Goal: Task Accomplishment & Management: Manage account settings

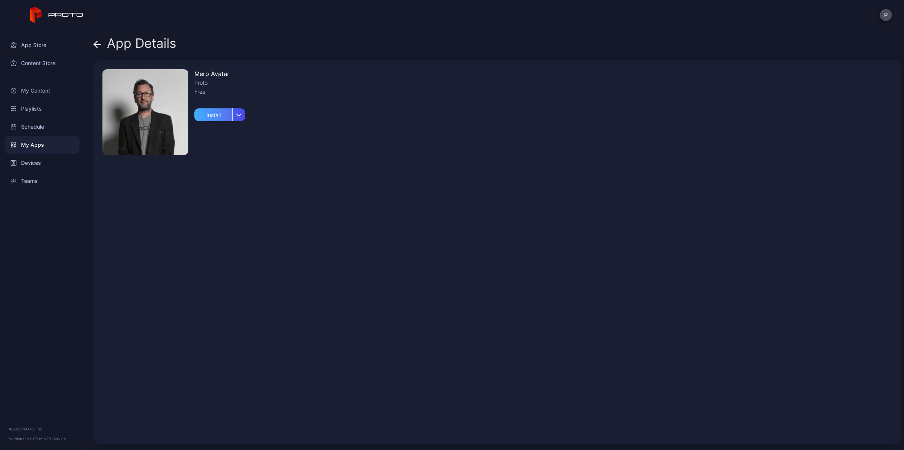
click at [209, 117] on div "Install" at bounding box center [213, 114] width 38 height 13
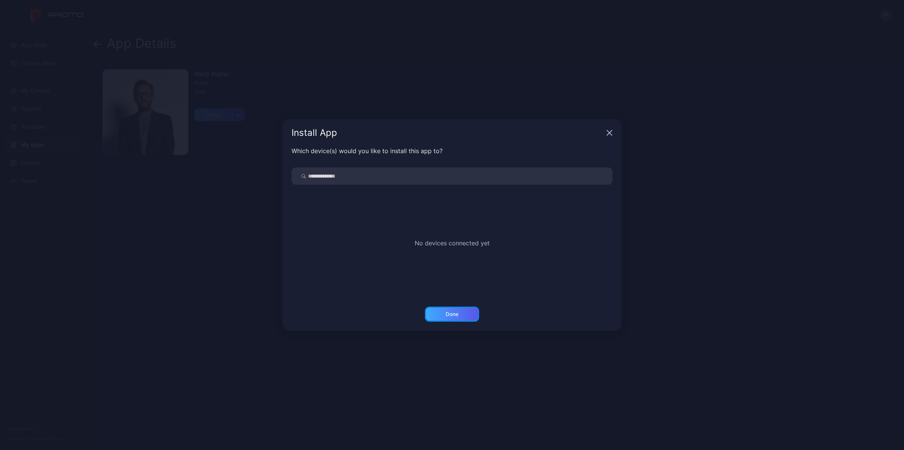
click at [462, 311] on div "Done" at bounding box center [452, 314] width 54 height 15
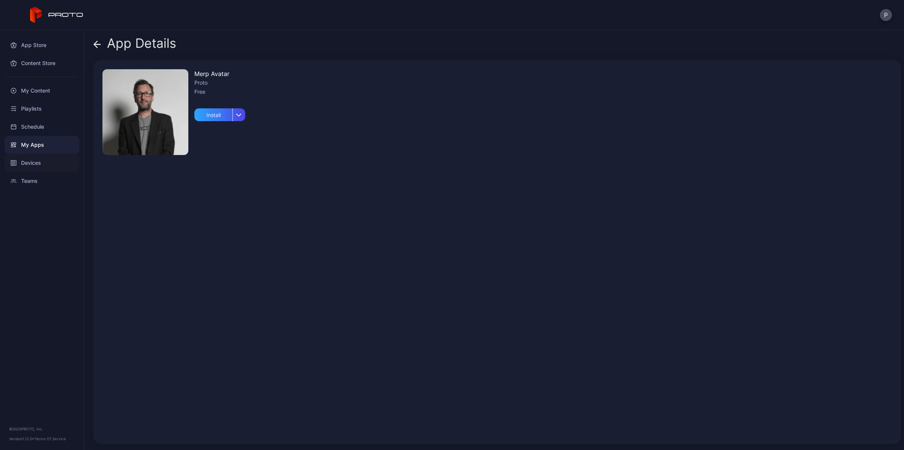
click at [27, 160] on div "Devices" at bounding box center [42, 163] width 75 height 18
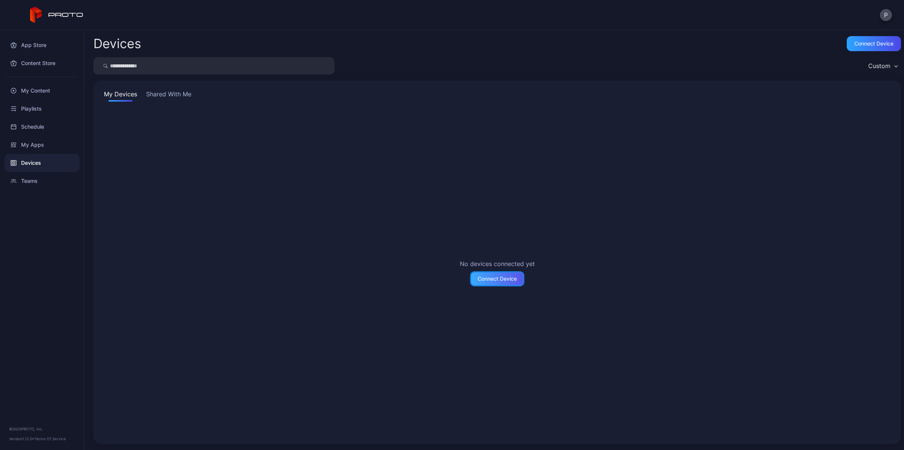
click at [509, 277] on div "Connect Device" at bounding box center [496, 279] width 39 height 6
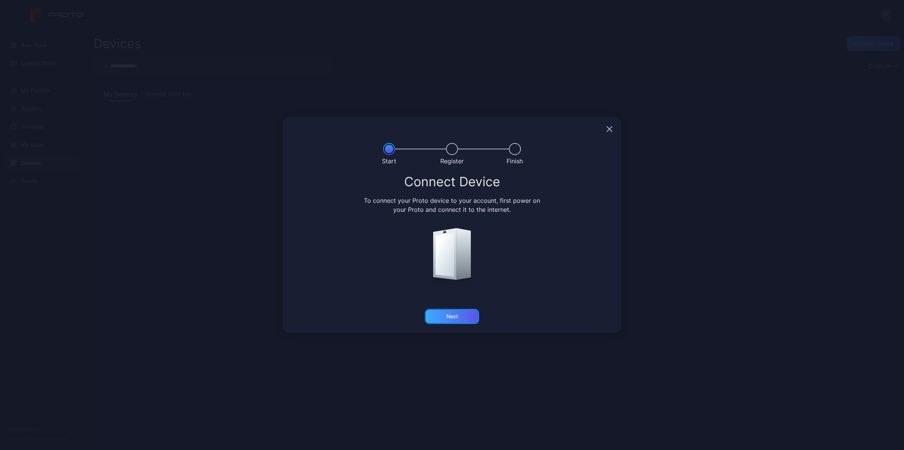
click at [459, 317] on div "Next" at bounding box center [452, 316] width 54 height 15
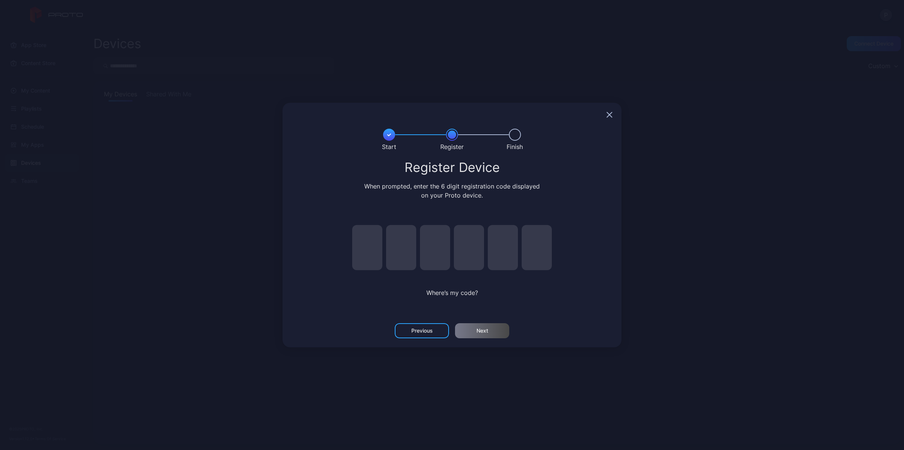
click at [368, 248] on input "pin code 1 of 6" at bounding box center [367, 247] width 30 height 45
type input "*"
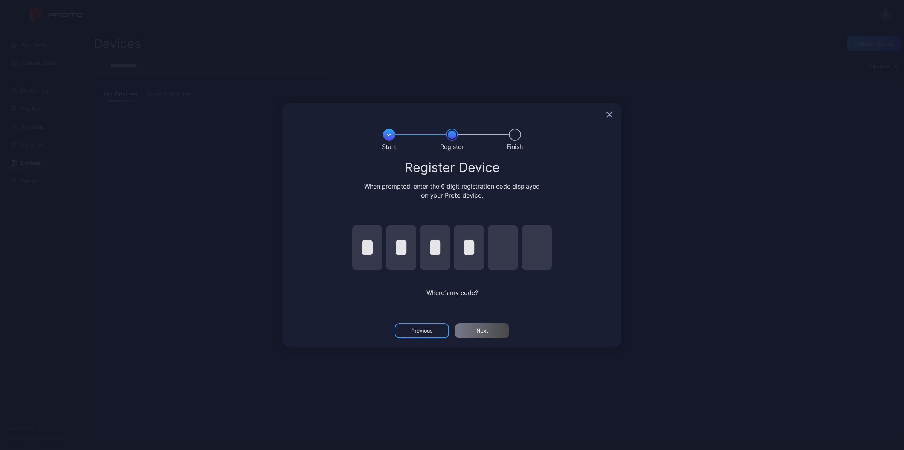
type input "*"
click at [488, 331] on div "Next" at bounding box center [482, 330] width 54 height 15
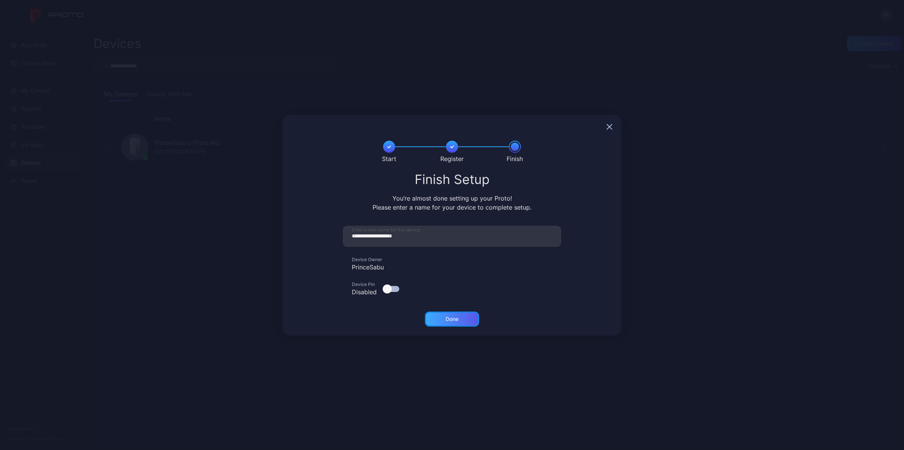
click at [463, 322] on div "Done" at bounding box center [452, 319] width 54 height 15
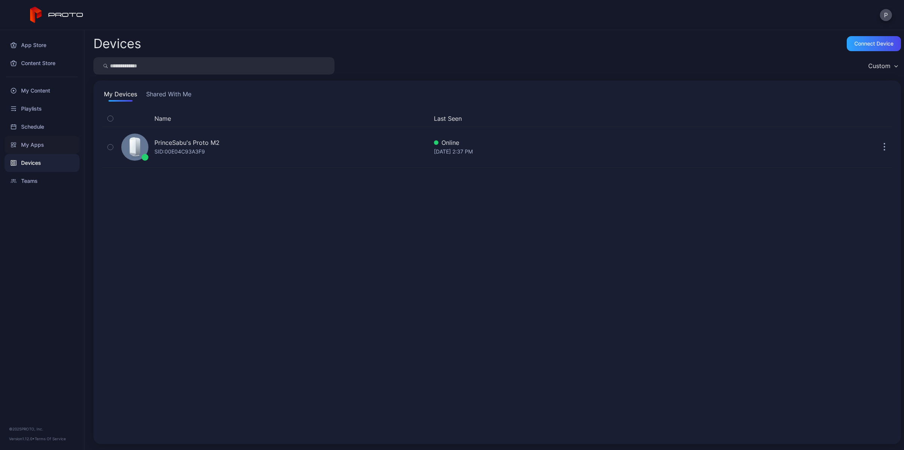
click at [36, 146] on div "My Apps" at bounding box center [42, 145] width 75 height 18
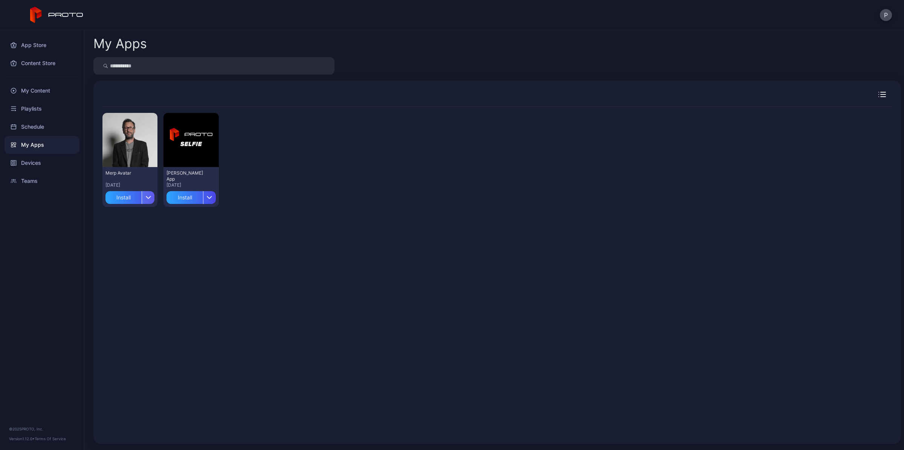
click at [145, 200] on div "button" at bounding box center [148, 197] width 13 height 13
click at [140, 219] on button "Install" at bounding box center [130, 219] width 64 height 24
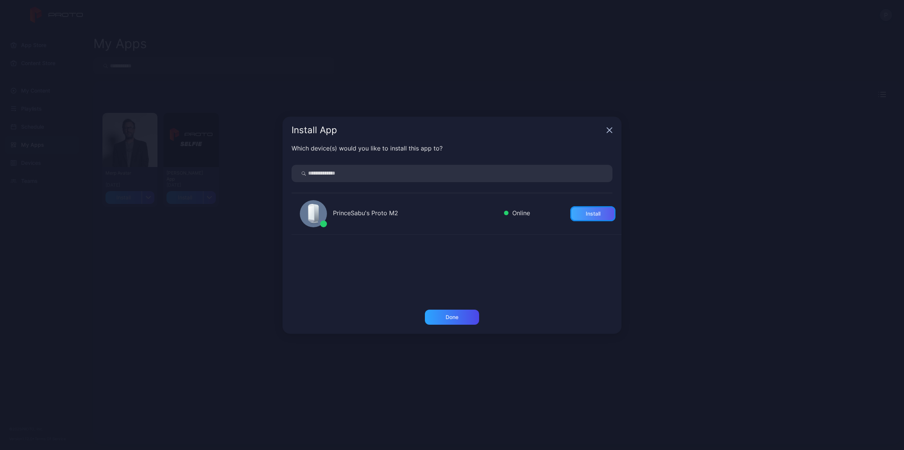
click at [587, 213] on div "Install" at bounding box center [592, 214] width 15 height 6
click at [454, 320] on div "Done" at bounding box center [451, 317] width 13 height 6
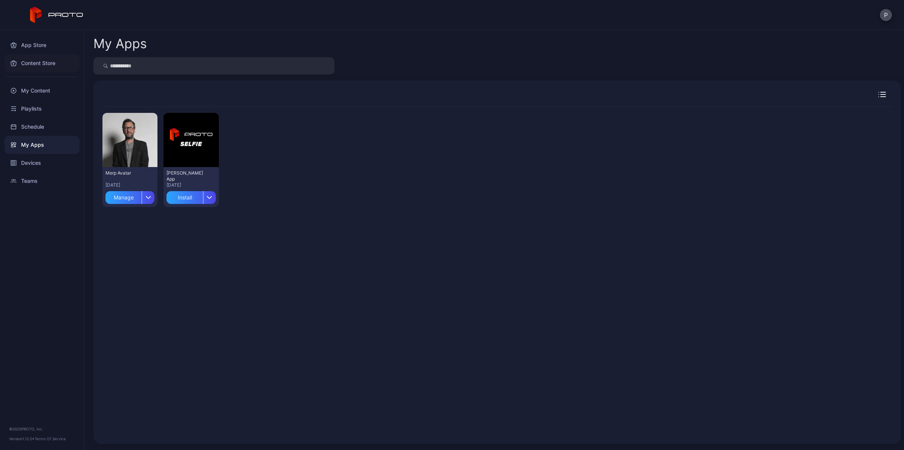
click at [47, 63] on div "Content Store" at bounding box center [42, 63] width 75 height 18
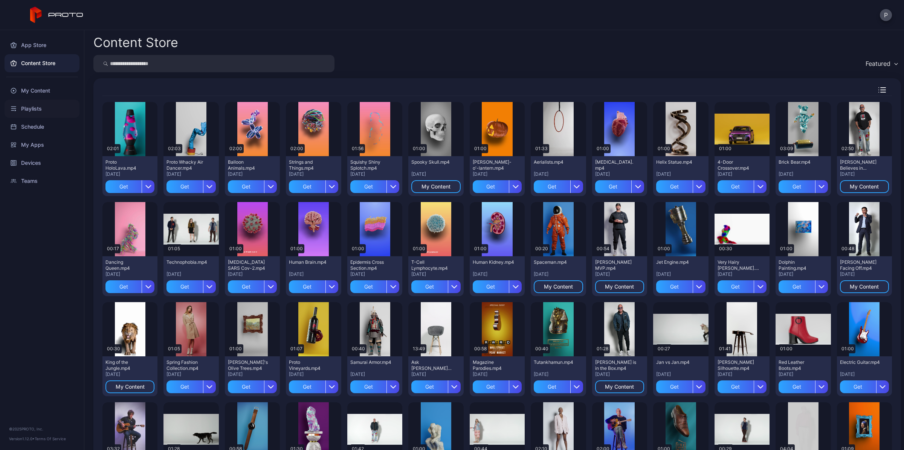
click at [37, 115] on div "Playlists" at bounding box center [42, 109] width 75 height 18
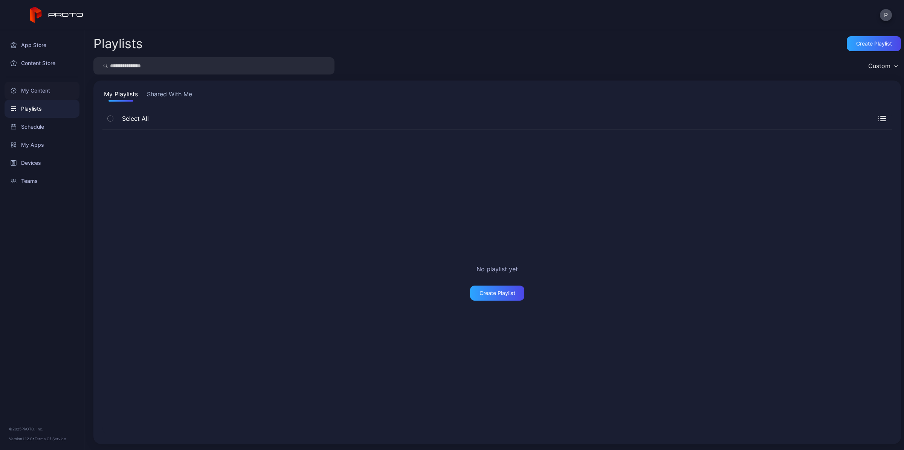
click at [42, 94] on div "My Content" at bounding box center [42, 91] width 75 height 18
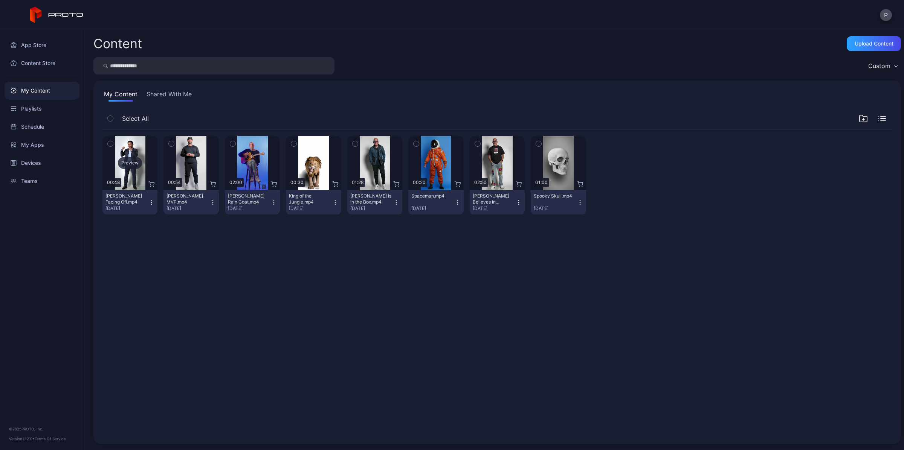
click at [133, 160] on div "Preview" at bounding box center [130, 163] width 24 height 12
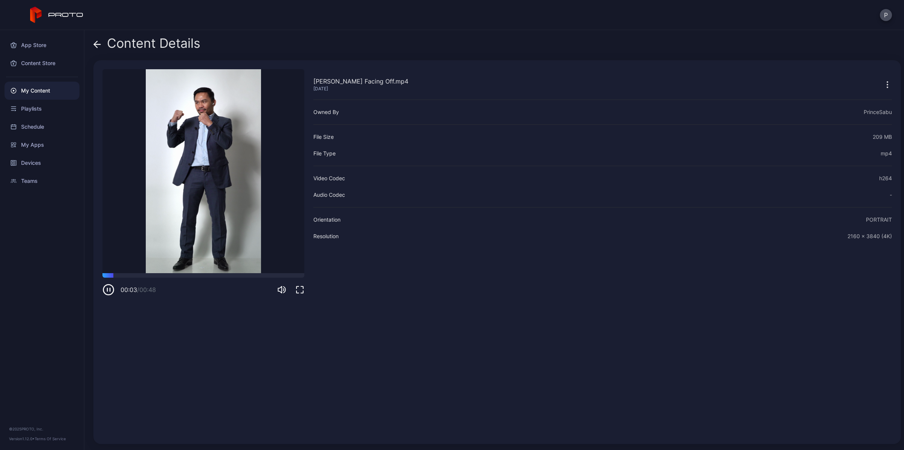
click at [882, 83] on icon "button" at bounding box center [886, 84] width 9 height 9
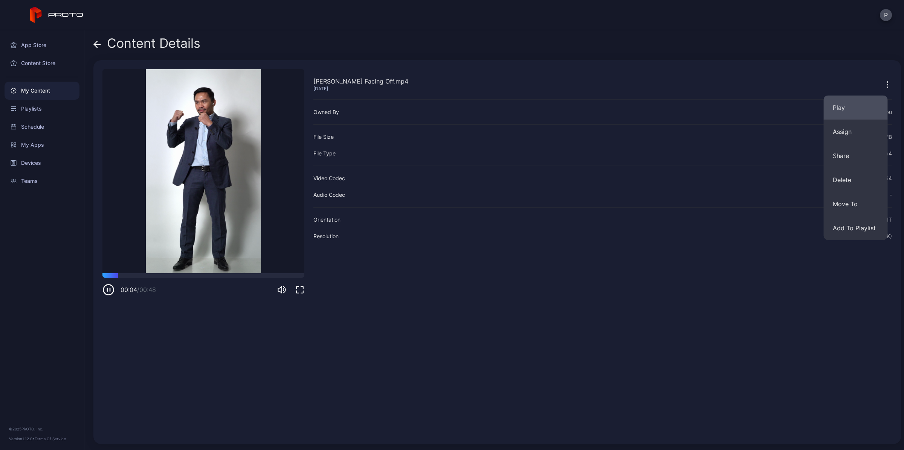
click at [859, 114] on button "Play" at bounding box center [855, 108] width 64 height 24
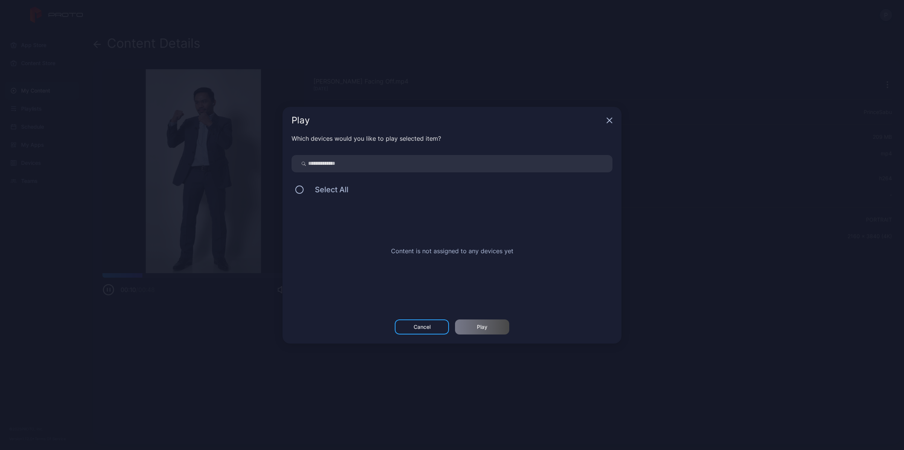
click at [311, 188] on span "Select All" at bounding box center [327, 189] width 41 height 9
click at [301, 190] on button at bounding box center [299, 190] width 8 height 8
click at [406, 165] on input "search" at bounding box center [451, 163] width 321 height 17
click at [333, 161] on input "search" at bounding box center [451, 163] width 321 height 17
click at [324, 189] on span "Select All" at bounding box center [327, 189] width 41 height 9
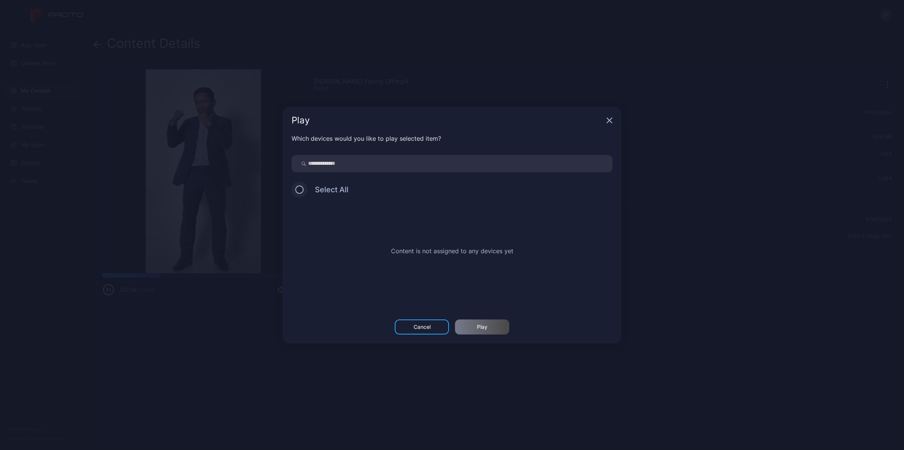
click at [299, 190] on button at bounding box center [299, 190] width 8 height 8
click at [608, 122] on icon "button" at bounding box center [609, 120] width 6 height 6
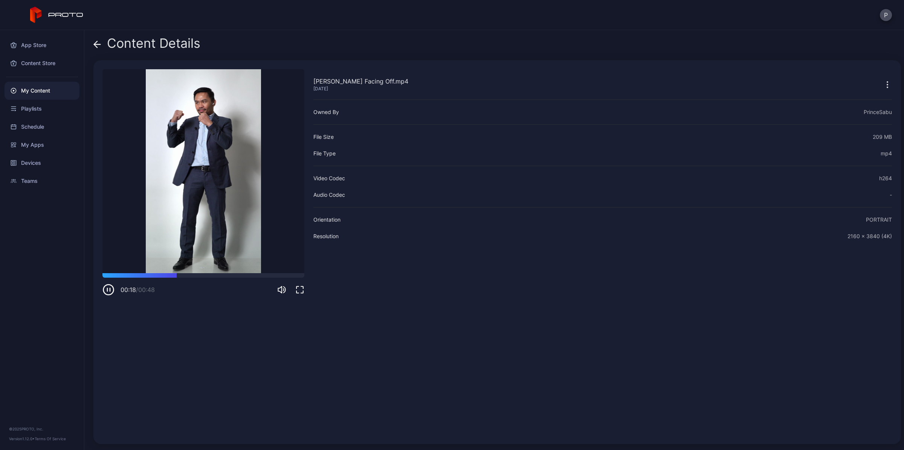
click at [567, 260] on div "[PERSON_NAME] Facing Off.mp4 [DATE] Owned By PrinceSabu File Size 209 MB File T…" at bounding box center [602, 252] width 578 height 366
click at [35, 161] on div "Devices" at bounding box center [42, 163] width 75 height 18
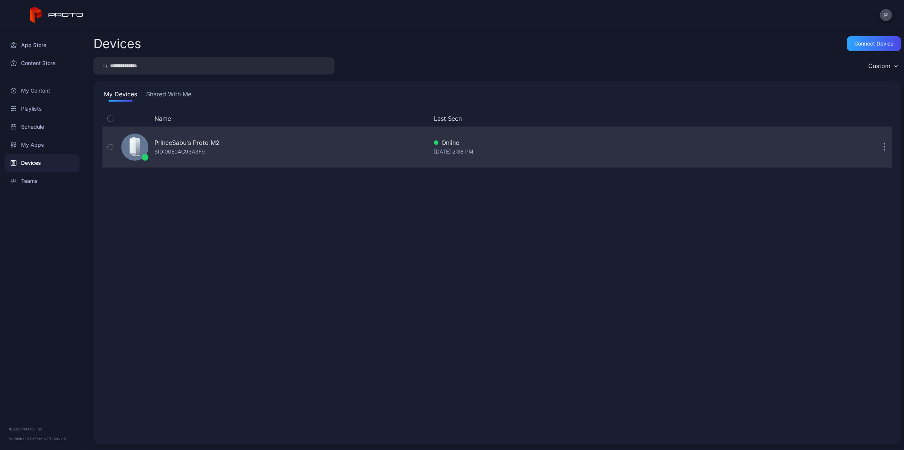
click at [200, 154] on div "SID: 00E04C93A3F9" at bounding box center [179, 151] width 50 height 9
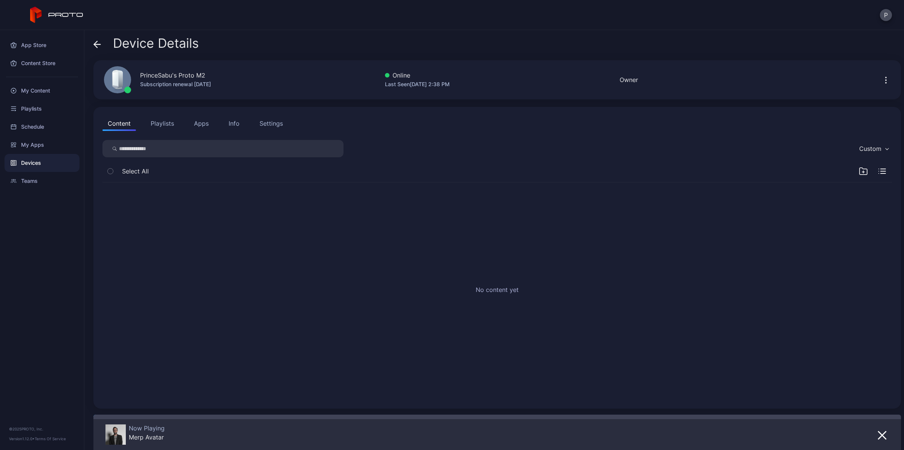
click at [160, 123] on button "Playlists" at bounding box center [162, 123] width 34 height 15
click at [155, 219] on div "No playlist yet" at bounding box center [496, 291] width 789 height 217
click at [171, 185] on div "No playlist yet" at bounding box center [496, 291] width 789 height 217
click at [204, 125] on button "Apps" at bounding box center [201, 123] width 25 height 15
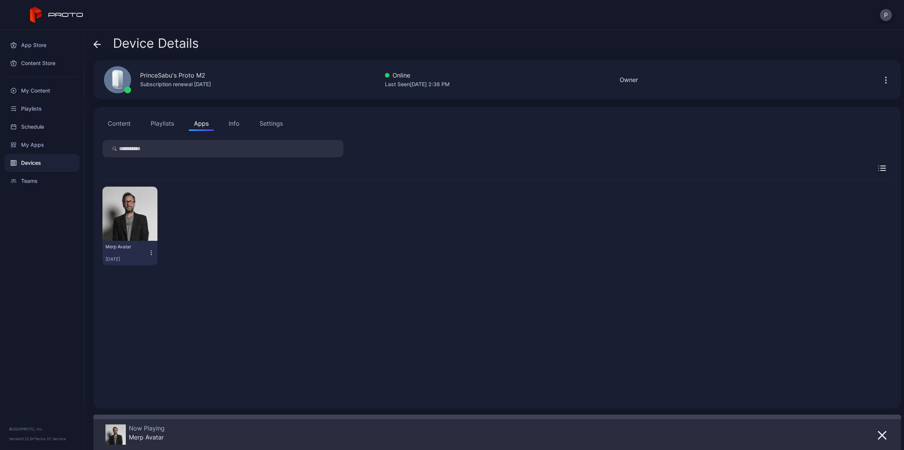
click at [239, 125] on button "Info" at bounding box center [233, 123] width 21 height 15
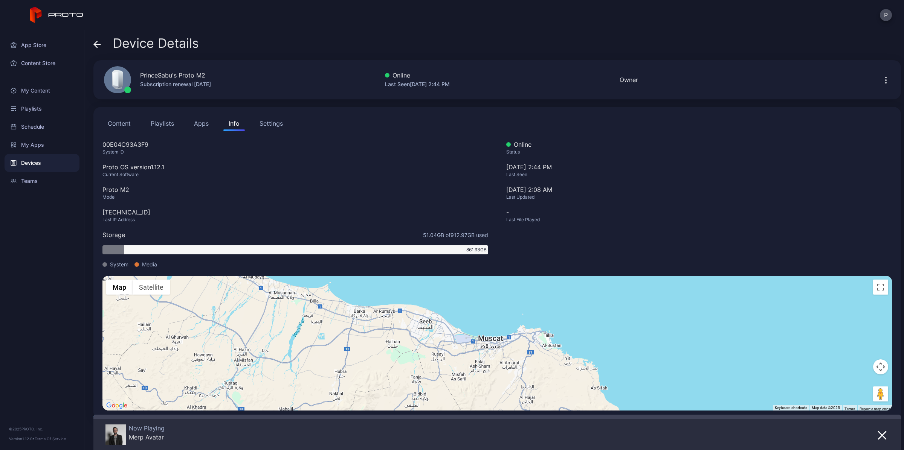
click at [271, 126] on div "Settings" at bounding box center [270, 123] width 23 height 9
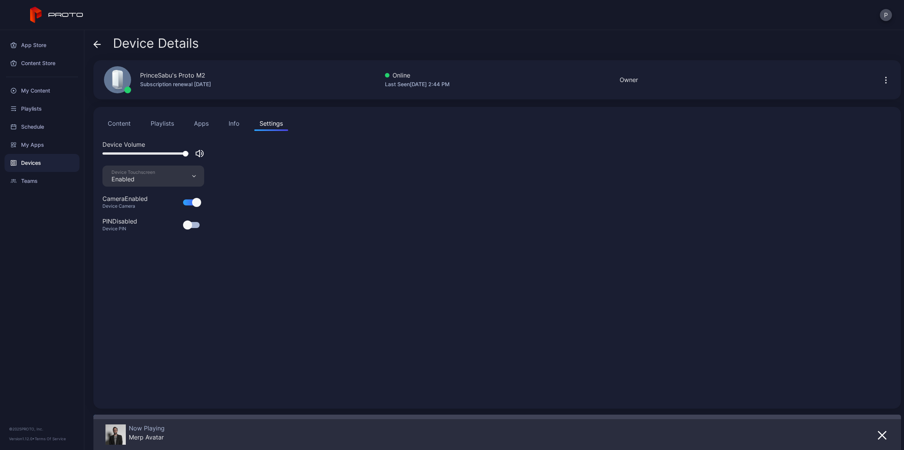
click at [196, 208] on div "Camera Enabled Device Camera" at bounding box center [153, 205] width 102 height 23
click at [193, 204] on div at bounding box center [196, 202] width 9 height 9
click at [193, 179] on div "Device Touchscreen Enabled" at bounding box center [153, 176] width 102 height 21
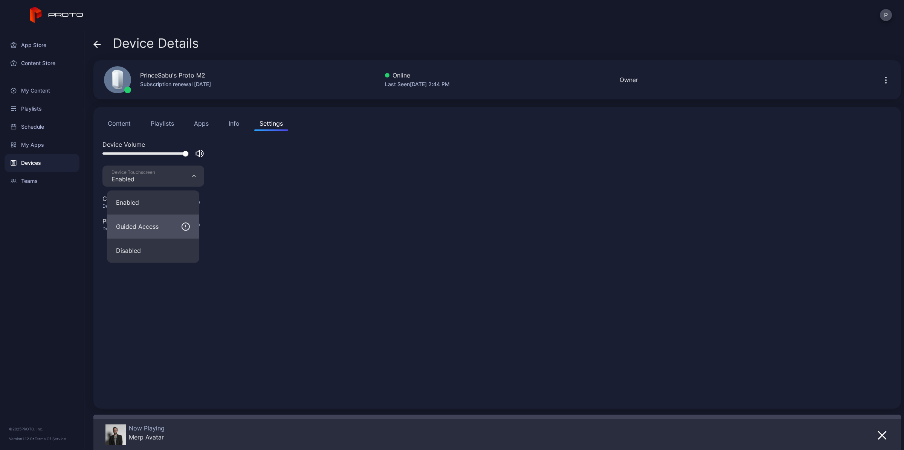
click at [169, 228] on div "Guided Access" at bounding box center [153, 226] width 74 height 9
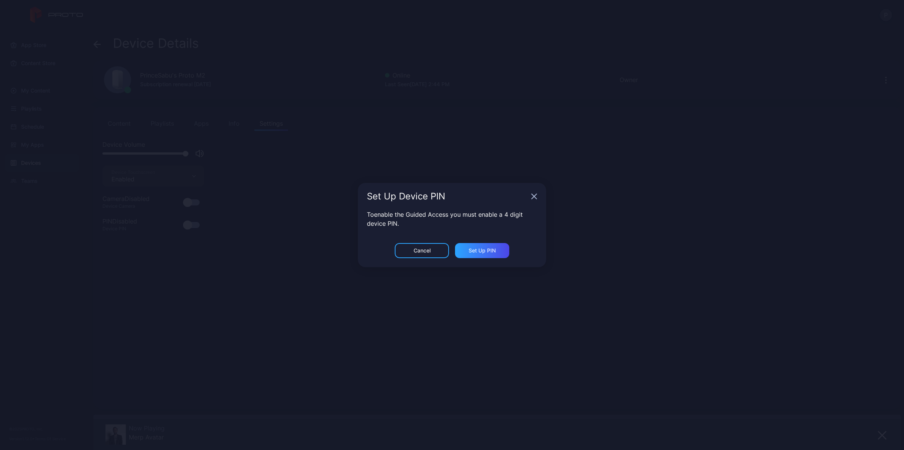
click at [536, 198] on icon "button" at bounding box center [534, 197] width 6 height 6
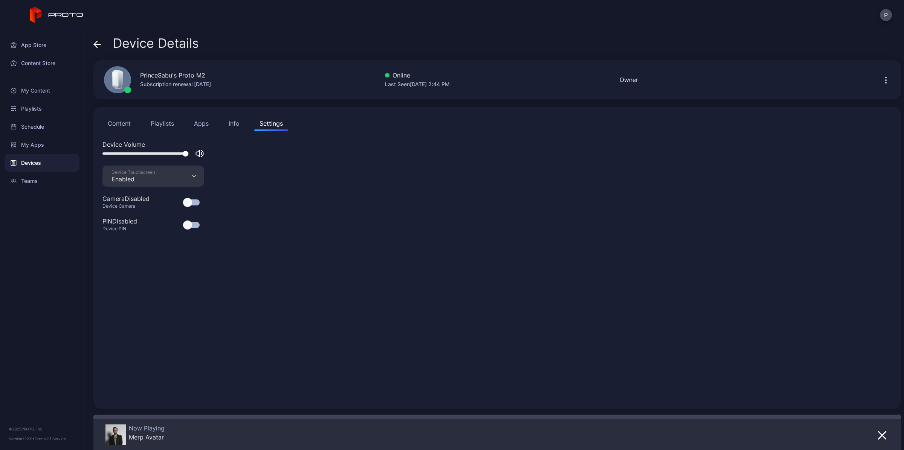
click at [195, 175] on icon "button" at bounding box center [194, 176] width 4 height 2
click at [342, 248] on div "Device Volume Device Touchscreen Enabled Camera Disabled Device Camera PIN Disa…" at bounding box center [496, 270] width 789 height 260
click at [238, 125] on div "Info" at bounding box center [234, 123] width 11 height 9
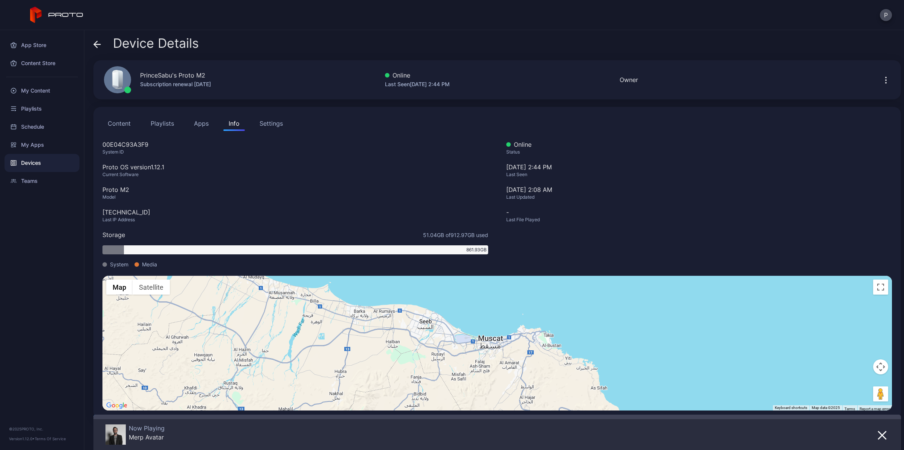
click at [184, 136] on div "Content Playlists Apps Info Settings 00E04C93A3F9 System ID Proto OS version 1.…" at bounding box center [496, 263] width 807 height 313
click at [201, 126] on button "Apps" at bounding box center [201, 123] width 25 height 15
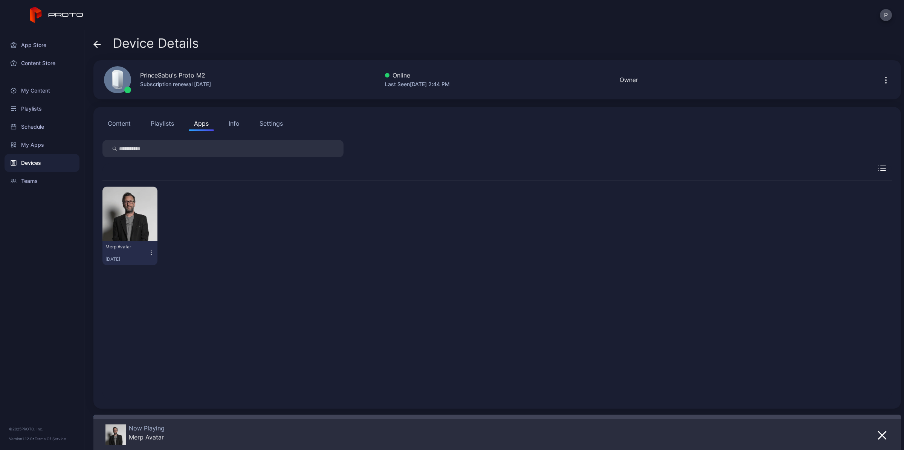
click at [164, 125] on button "Playlists" at bounding box center [162, 123] width 34 height 15
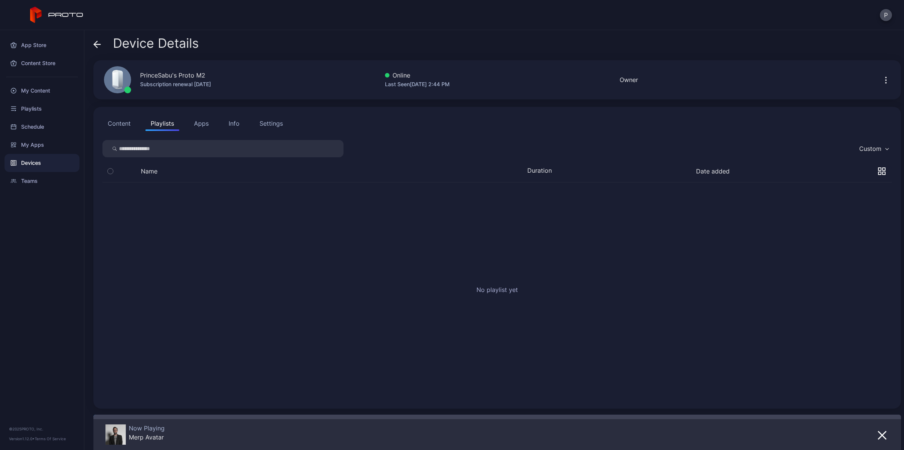
click at [129, 122] on button "Content" at bounding box center [119, 123] width 34 height 15
click at [45, 88] on div "My Content" at bounding box center [42, 91] width 75 height 18
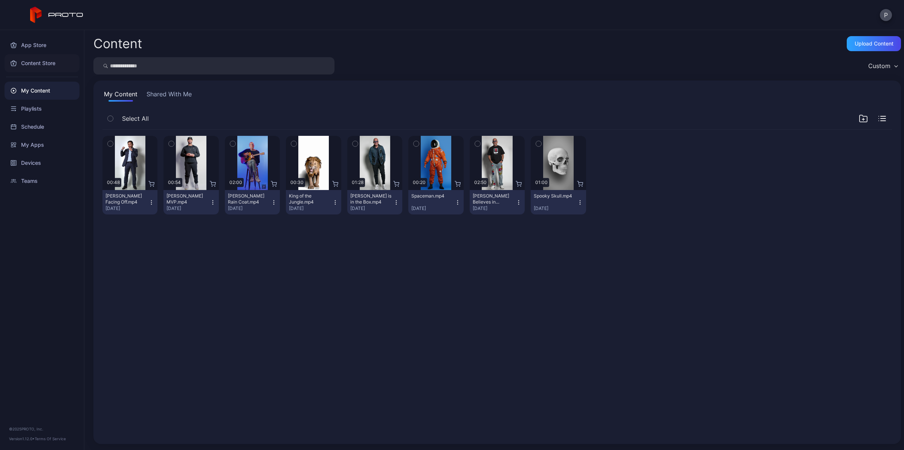
click at [45, 64] on div "Content Store" at bounding box center [42, 63] width 75 height 18
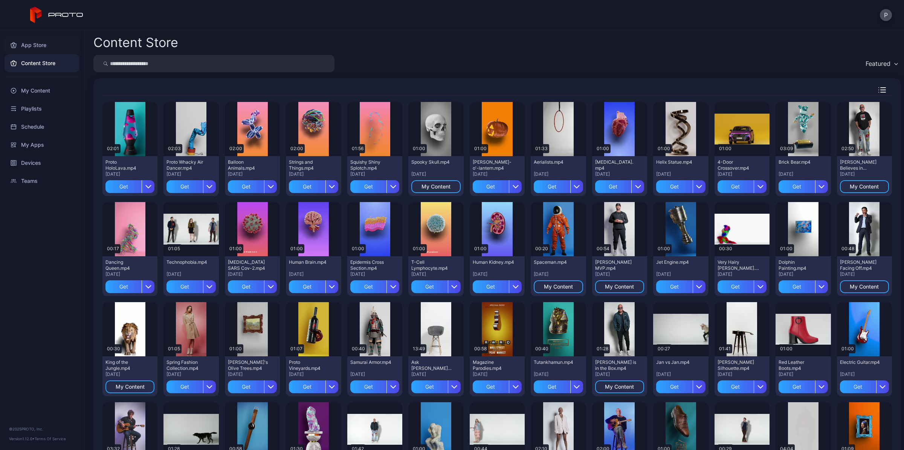
click at [32, 46] on div "App Store" at bounding box center [42, 45] width 75 height 18
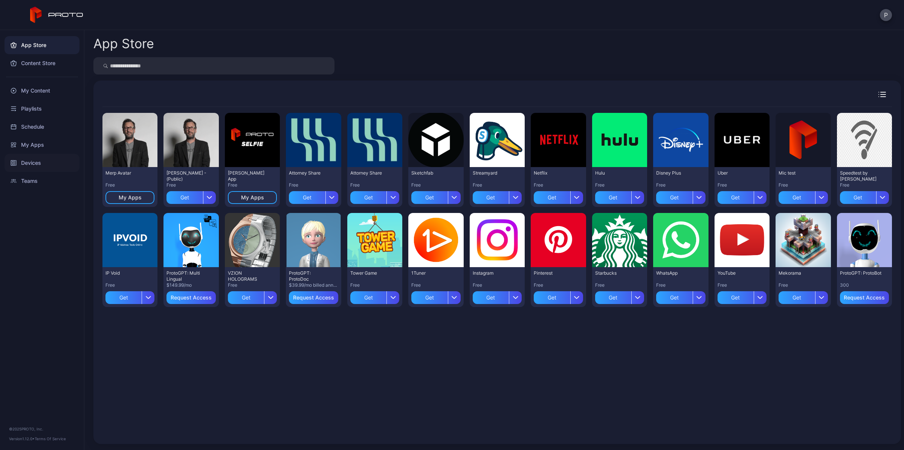
click at [34, 159] on div "Devices" at bounding box center [42, 163] width 75 height 18
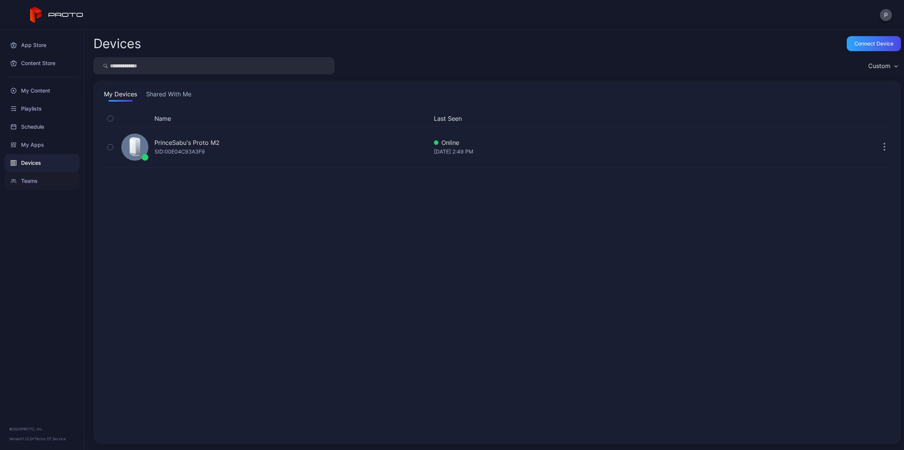
click at [51, 187] on div "Teams" at bounding box center [42, 181] width 75 height 18
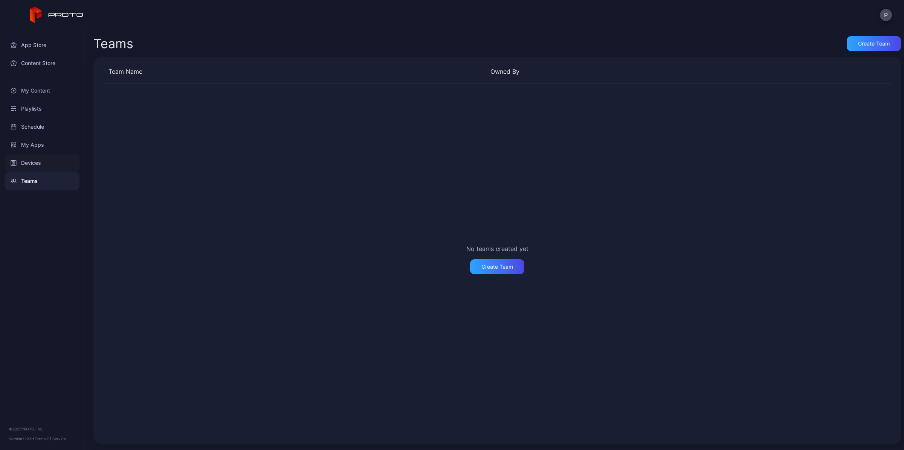
click at [46, 170] on div "Devices" at bounding box center [42, 163] width 75 height 18
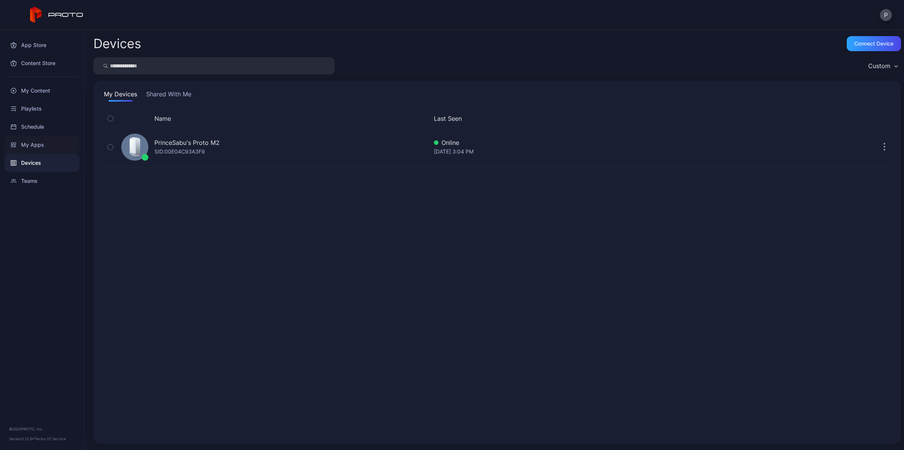
click at [42, 148] on div "My Apps" at bounding box center [42, 145] width 75 height 18
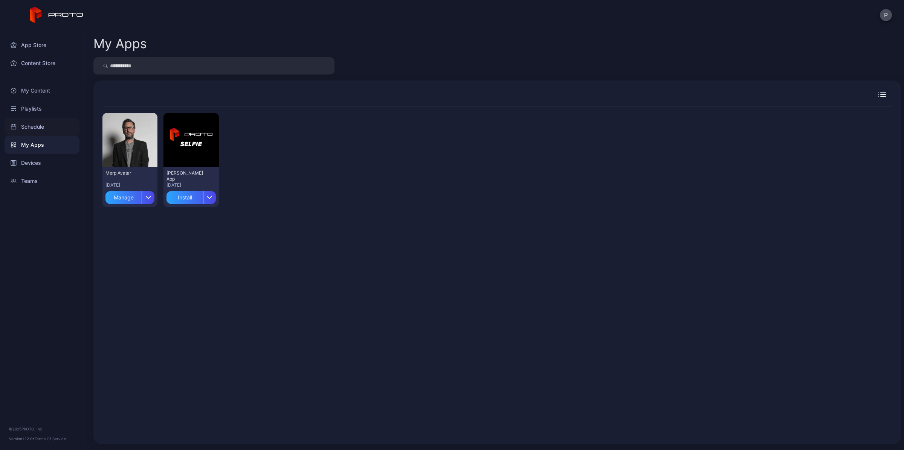
click at [38, 128] on div "Schedule" at bounding box center [42, 127] width 75 height 18
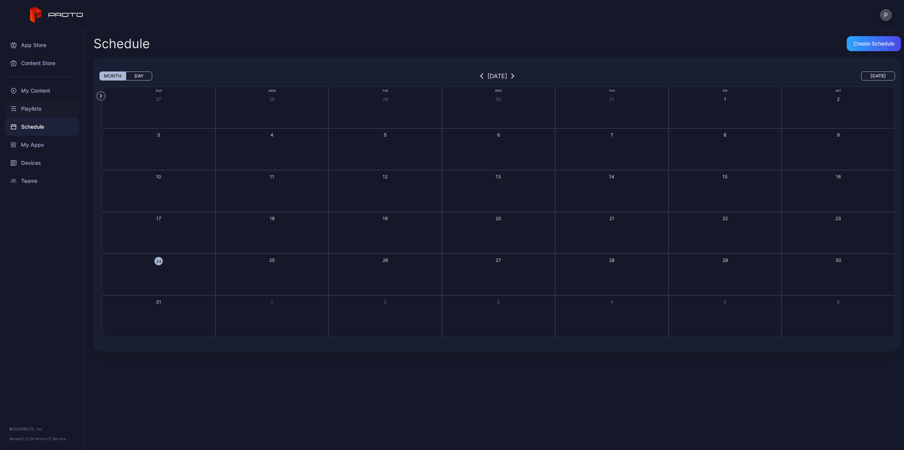
click at [38, 107] on div "Playlists" at bounding box center [42, 109] width 75 height 18
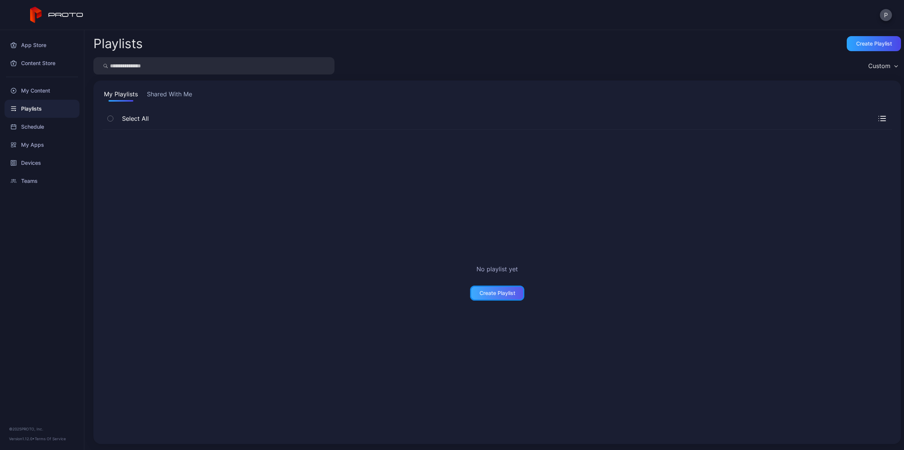
click at [507, 287] on div "Create Playlist" at bounding box center [497, 293] width 54 height 15
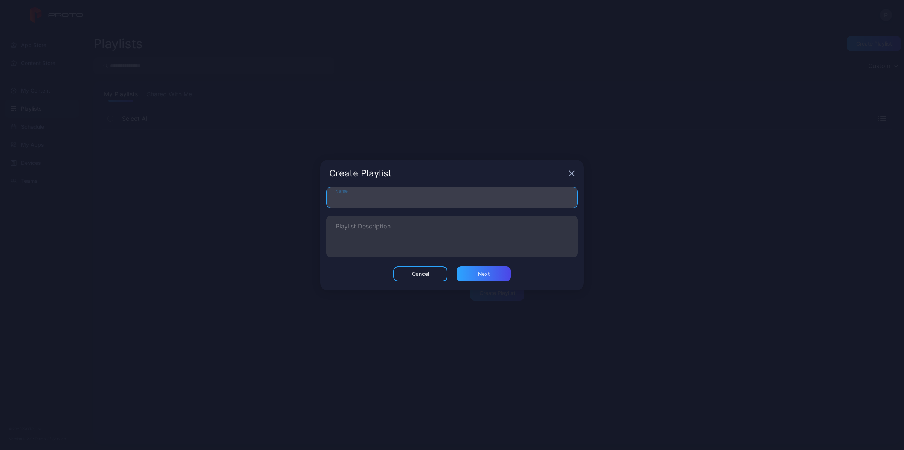
click at [377, 201] on input "Name" at bounding box center [451, 197] width 251 height 21
type input "**********"
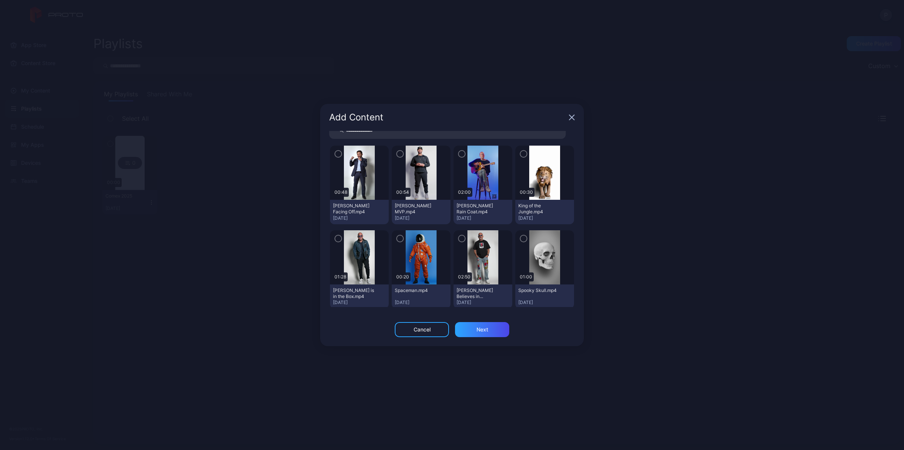
scroll to position [12, 0]
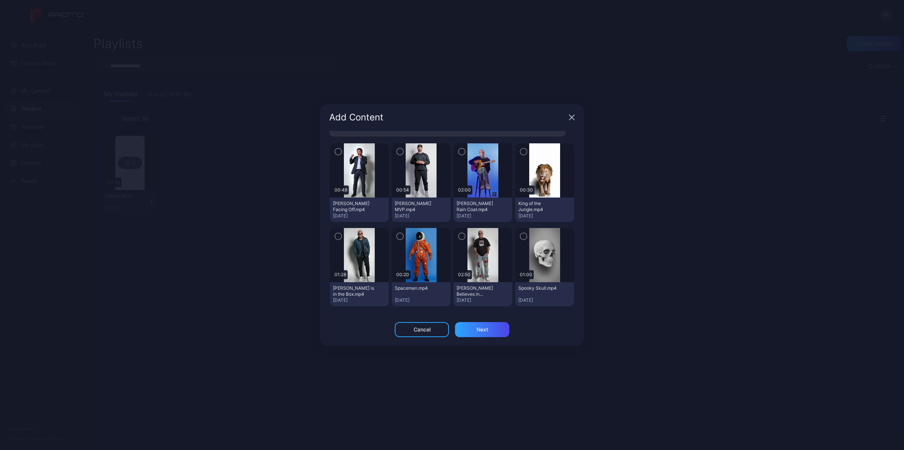
click at [334, 152] on div "button" at bounding box center [338, 152] width 8 height 8
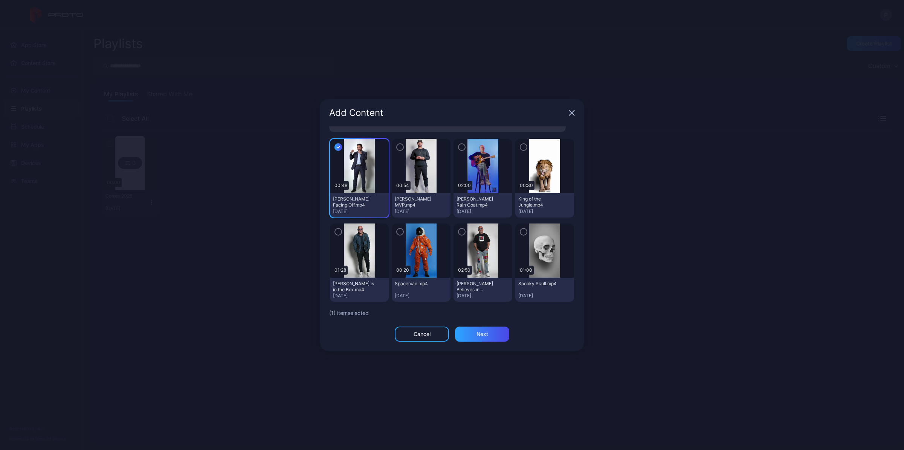
click at [397, 149] on icon "button" at bounding box center [400, 147] width 6 height 8
click at [459, 147] on icon "button" at bounding box center [462, 147] width 6 height 8
click at [520, 146] on icon "button" at bounding box center [523, 147] width 6 height 8
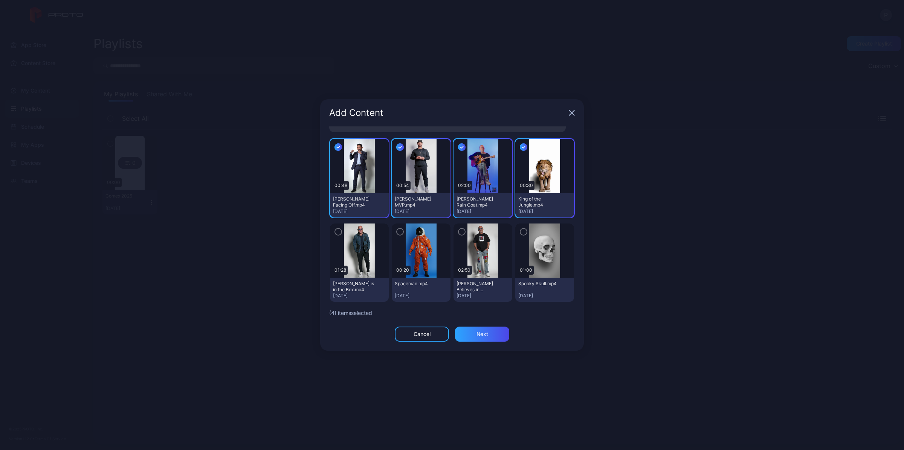
click at [529, 229] on img at bounding box center [544, 251] width 30 height 54
click at [520, 234] on icon "button" at bounding box center [523, 232] width 6 height 8
click at [459, 231] on icon "button" at bounding box center [462, 232] width 6 height 8
click at [398, 233] on icon "button" at bounding box center [400, 232] width 6 height 8
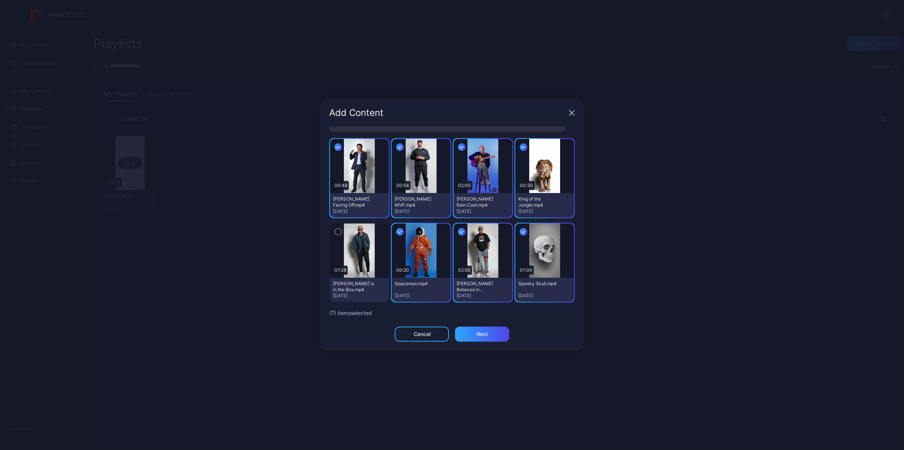
click at [338, 232] on icon "button" at bounding box center [338, 232] width 6 height 8
click at [520, 232] on icon "button" at bounding box center [524, 232] width 8 height 8
click at [493, 331] on div "Next" at bounding box center [482, 334] width 54 height 15
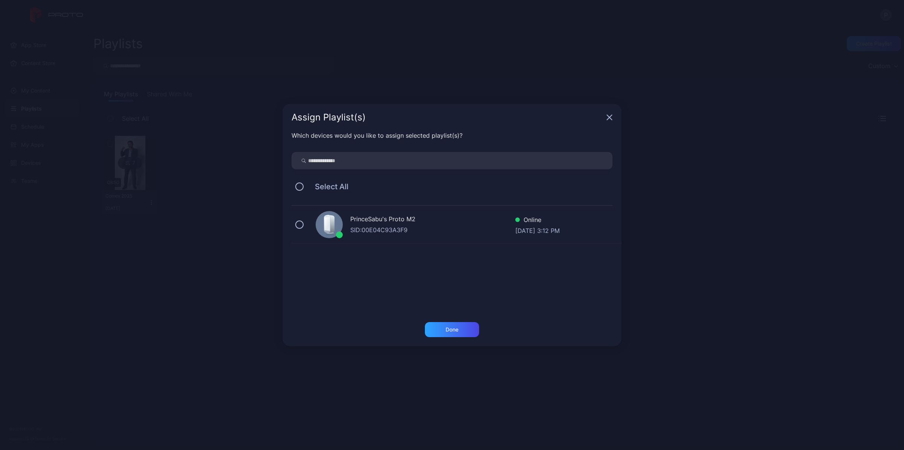
click at [302, 221] on div "PrinceSabu's Proto M2 SID: 00E04C93A3F9 Online [DATE] 3:12 PM" at bounding box center [456, 225] width 330 height 38
click at [458, 328] on div "Done" at bounding box center [451, 330] width 13 height 6
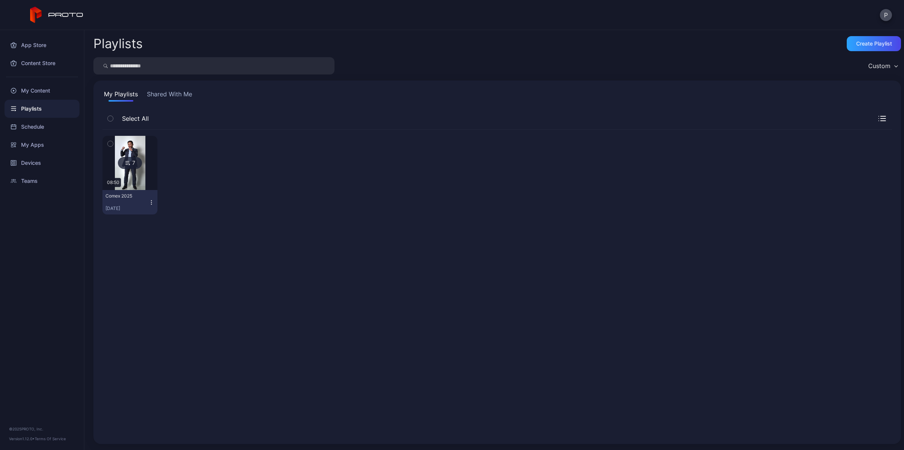
click at [53, 114] on div "Playlists" at bounding box center [42, 109] width 75 height 18
click at [230, 233] on div "7 08:50 Comex [DATE], 2025" at bounding box center [496, 282] width 789 height 305
click at [138, 143] on img at bounding box center [130, 163] width 30 height 54
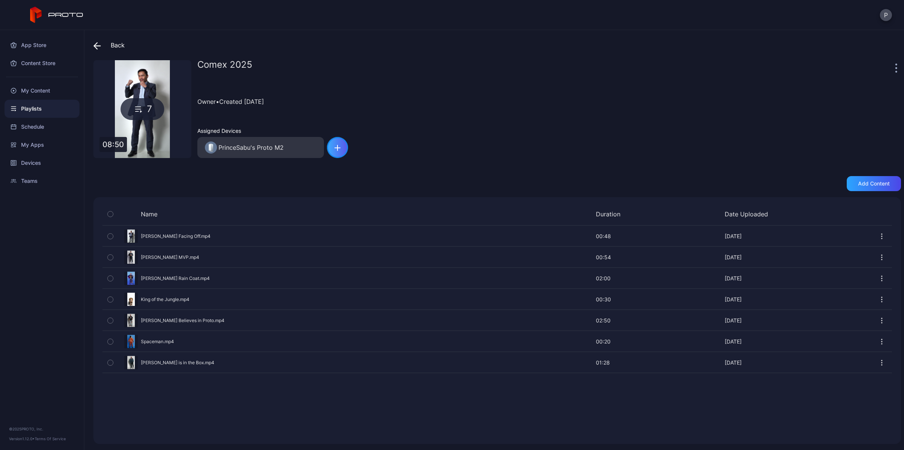
click at [341, 151] on div "button" at bounding box center [337, 147] width 21 height 21
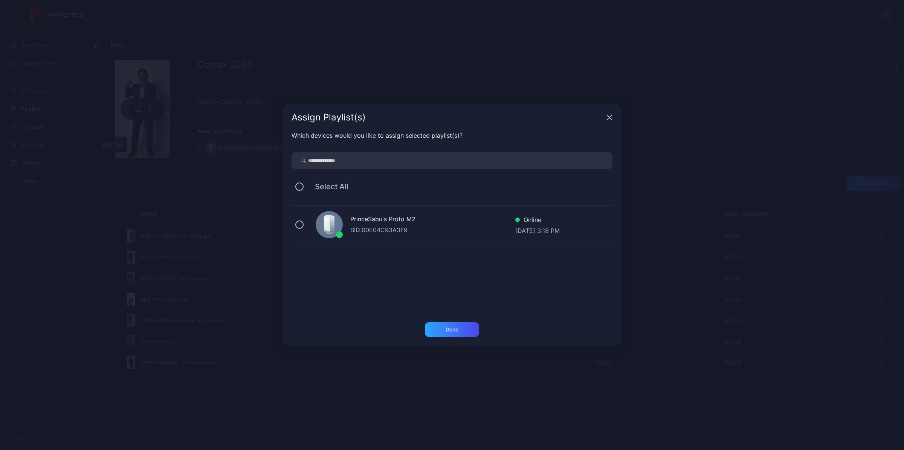
click at [606, 112] on div "Assign Playlist(s)" at bounding box center [451, 117] width 339 height 27
click at [607, 116] on icon "button" at bounding box center [609, 117] width 5 height 5
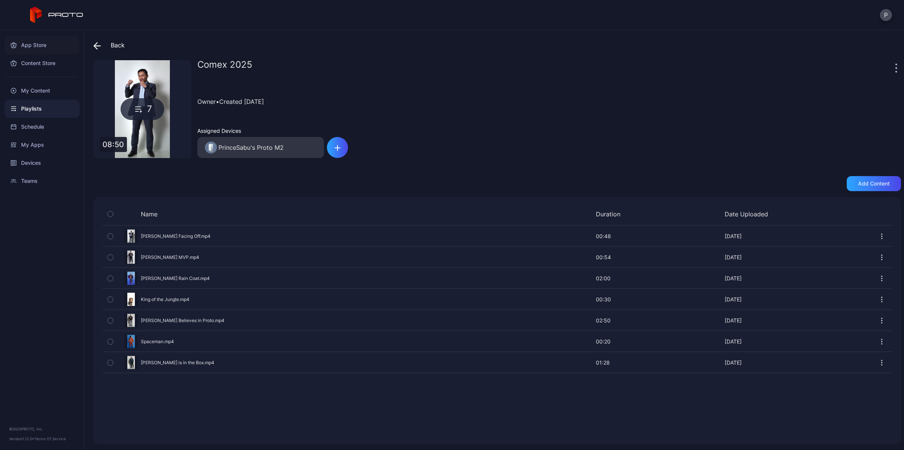
click at [34, 38] on div "App Store" at bounding box center [42, 45] width 75 height 18
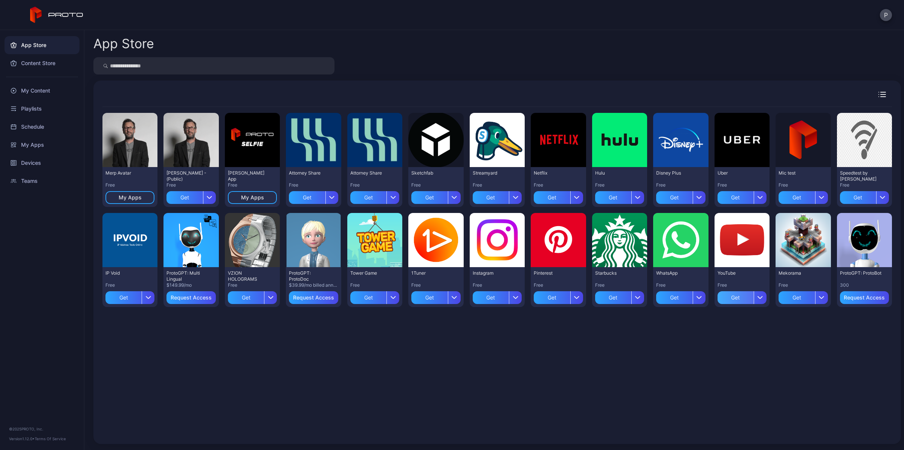
click at [731, 303] on div "Get" at bounding box center [735, 297] width 36 height 13
click at [254, 169] on div "[PERSON_NAME] App Free My Apps" at bounding box center [252, 187] width 55 height 40
drag, startPoint x: 254, startPoint y: 169, endPoint x: 219, endPoint y: 172, distance: 35.5
click at [219, 172] on div "Preview Merp Avatar Free My Apps Preview [PERSON_NAME] N Persona - (Public) Fre…" at bounding box center [496, 210] width 789 height 206
click at [251, 202] on div "My Apps" at bounding box center [252, 197] width 49 height 13
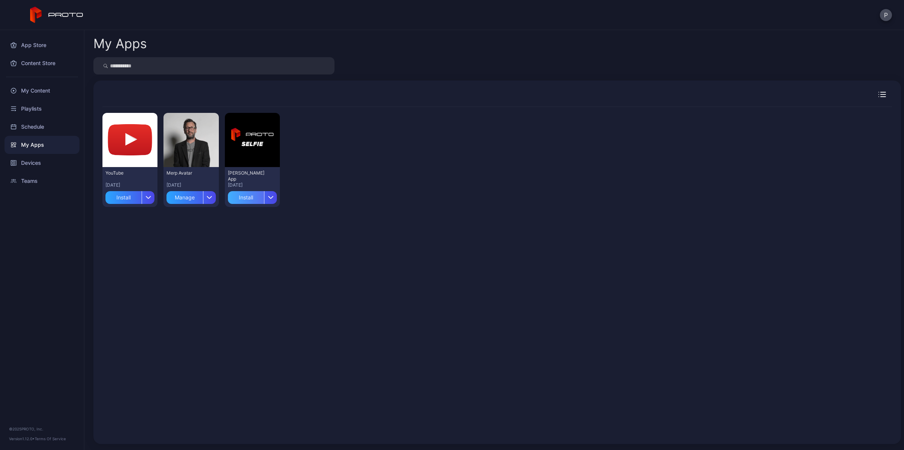
click at [247, 198] on div "Install" at bounding box center [246, 197] width 36 height 13
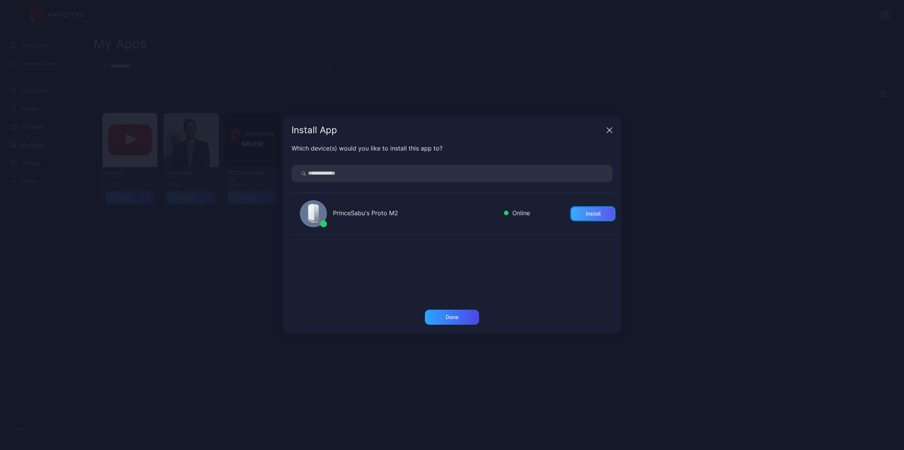
click at [570, 215] on div "Install" at bounding box center [592, 213] width 45 height 15
click at [458, 322] on div "Done" at bounding box center [452, 317] width 54 height 15
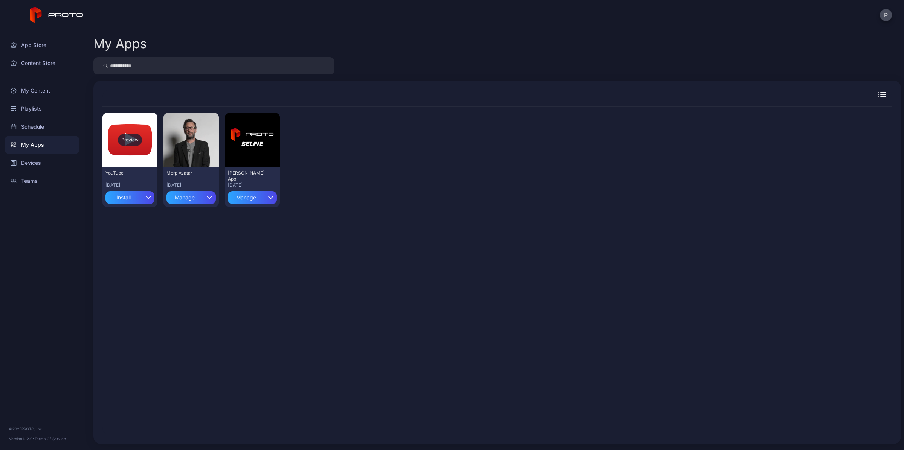
click at [135, 146] on div "Preview" at bounding box center [129, 140] width 55 height 54
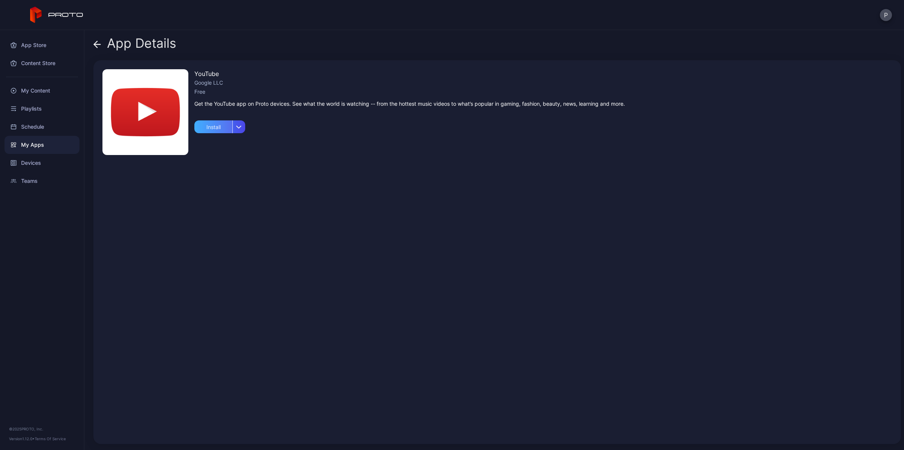
click at [223, 126] on div "Install" at bounding box center [213, 126] width 38 height 13
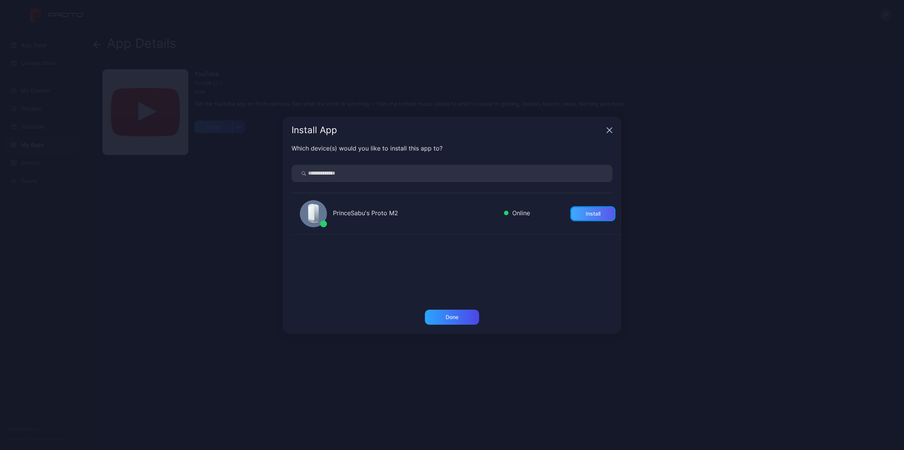
click at [588, 215] on div "Install" at bounding box center [592, 214] width 15 height 6
click at [440, 315] on div "Done" at bounding box center [452, 317] width 54 height 15
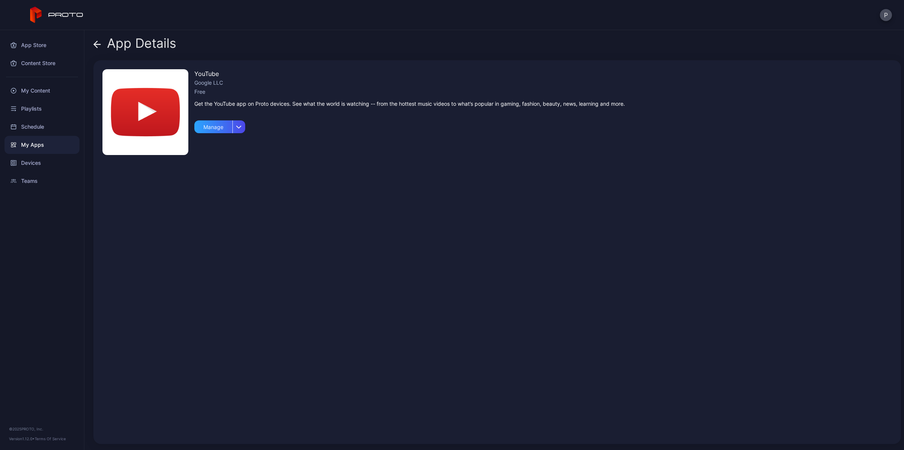
click at [96, 48] on span at bounding box center [97, 43] width 8 height 14
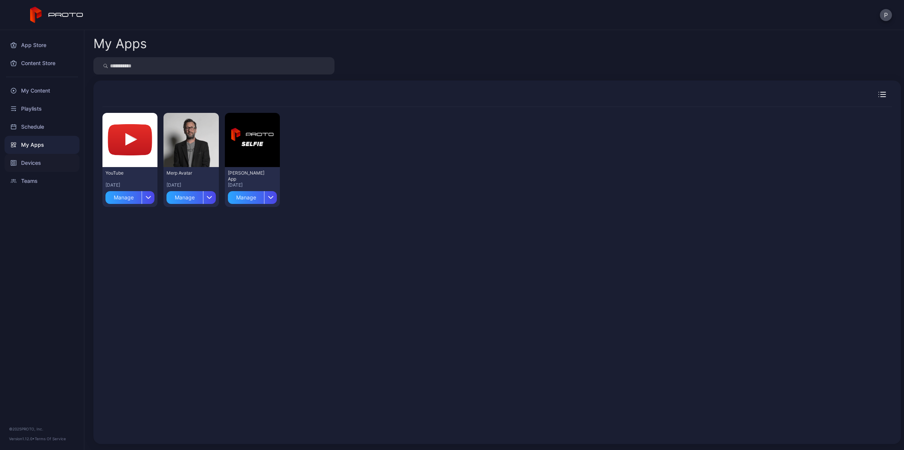
click at [59, 166] on div "Devices" at bounding box center [42, 163] width 75 height 18
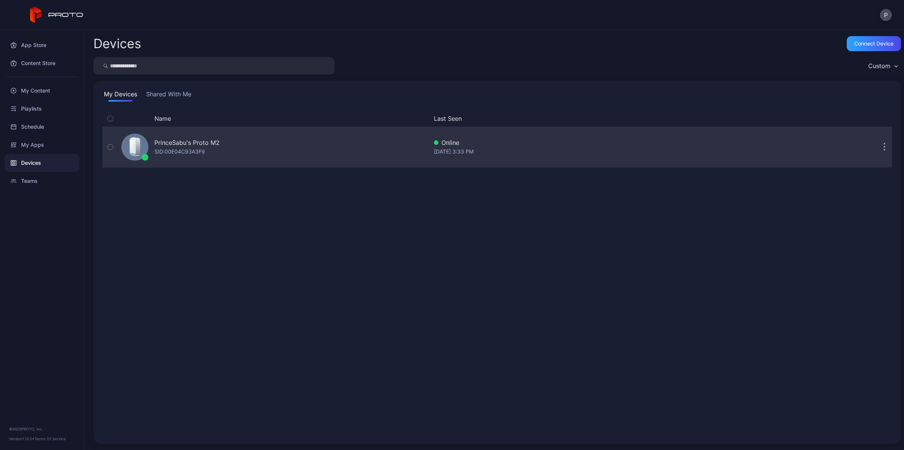
click at [217, 146] on div "PrinceSabu's Proto M2" at bounding box center [186, 142] width 65 height 9
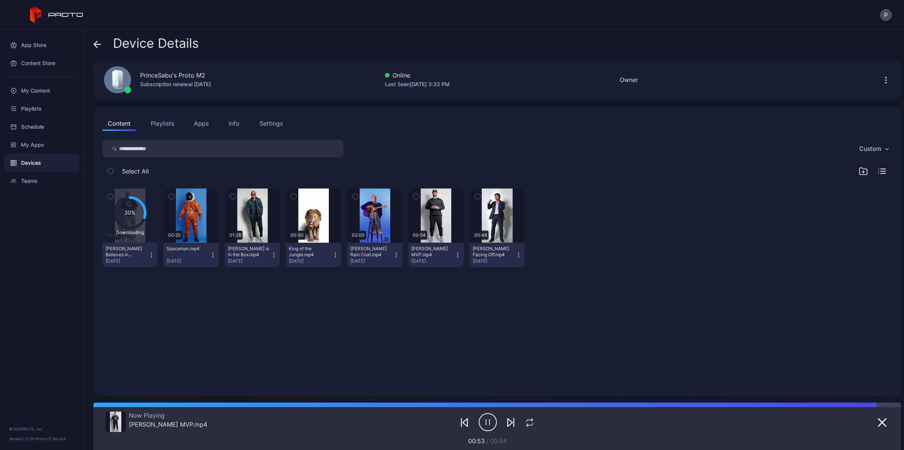
click at [213, 122] on div "Content Playlists Apps Info Settings" at bounding box center [496, 123] width 789 height 15
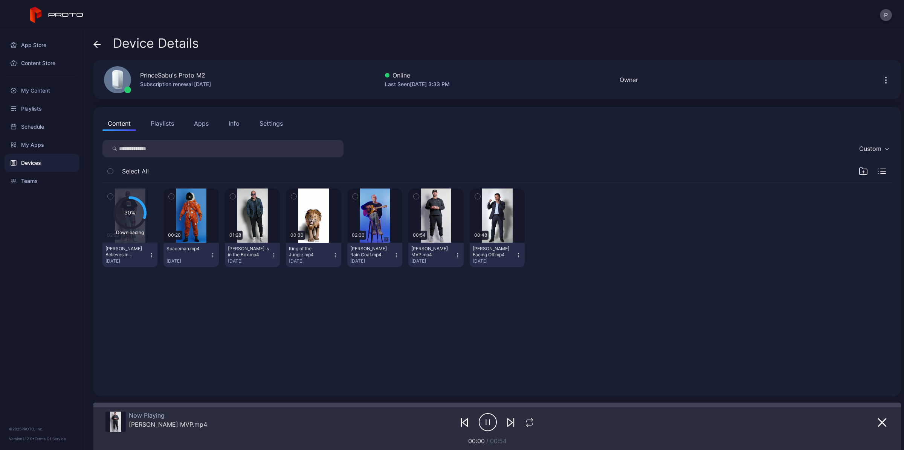
click at [206, 122] on button "Apps" at bounding box center [201, 123] width 25 height 15
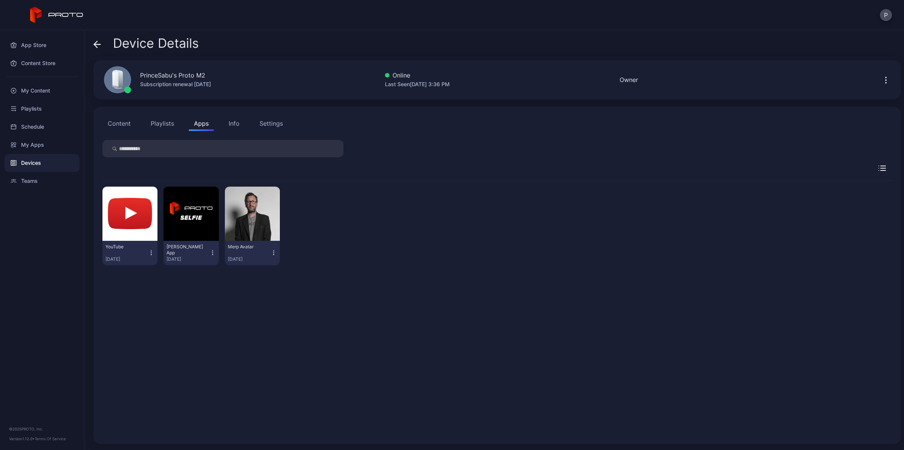
click at [153, 256] on icon "button" at bounding box center [151, 253] width 6 height 8
click at [143, 276] on button "Uninstall" at bounding box center [130, 278] width 64 height 24
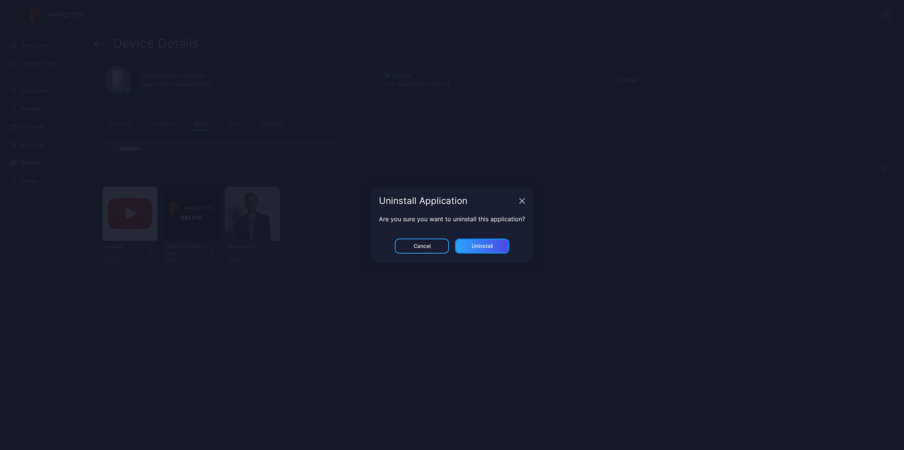
click at [473, 260] on div "Cancel Uninstall" at bounding box center [452, 251] width 164 height 24
click at [480, 244] on button "Uninstall" at bounding box center [482, 246] width 54 height 15
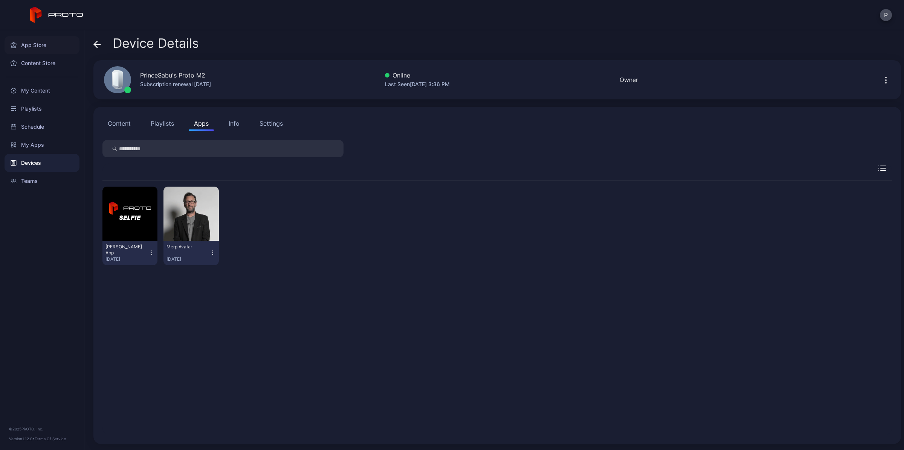
click at [27, 47] on div "App Store" at bounding box center [42, 45] width 75 height 18
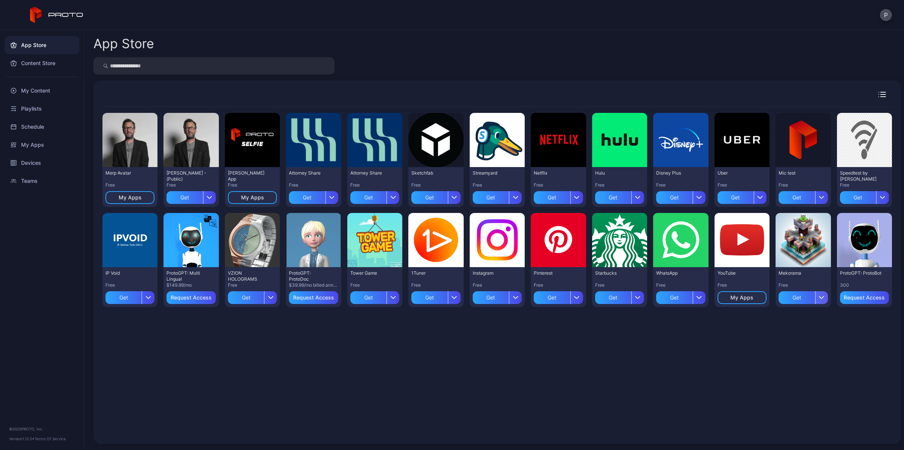
click at [818, 298] on icon "button" at bounding box center [821, 297] width 6 height 3
click at [803, 341] on button "Get and Install" at bounding box center [795, 344] width 64 height 24
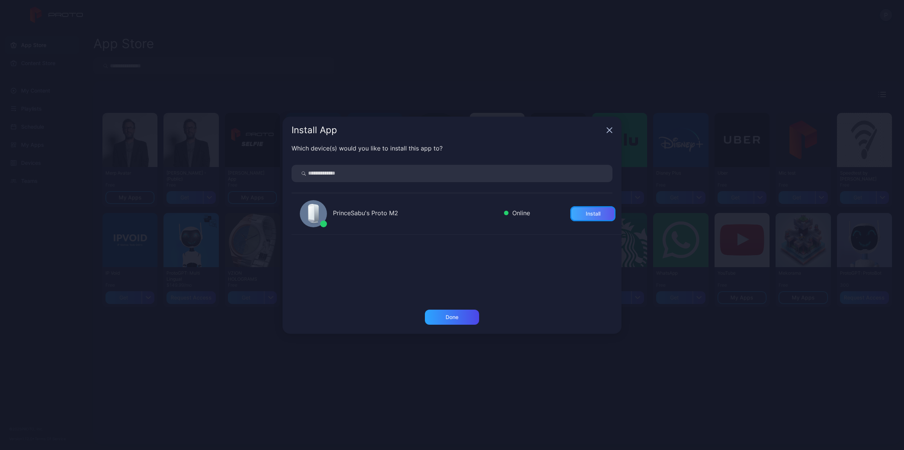
click at [585, 215] on div "Install" at bounding box center [592, 214] width 15 height 6
click at [605, 126] on div "Install App" at bounding box center [451, 130] width 339 height 27
click at [466, 315] on div "Done" at bounding box center [452, 317] width 54 height 15
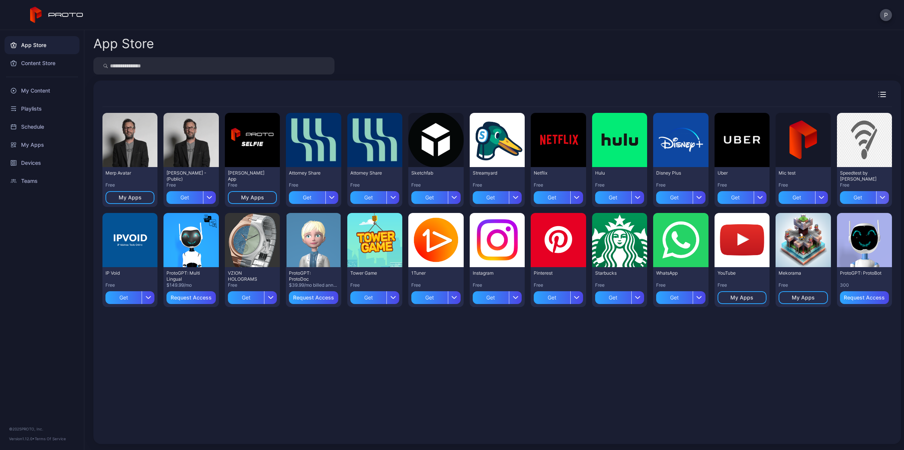
click at [876, 200] on div "button" at bounding box center [882, 197] width 13 height 13
click at [849, 238] on button "Get and Install" at bounding box center [855, 244] width 64 height 24
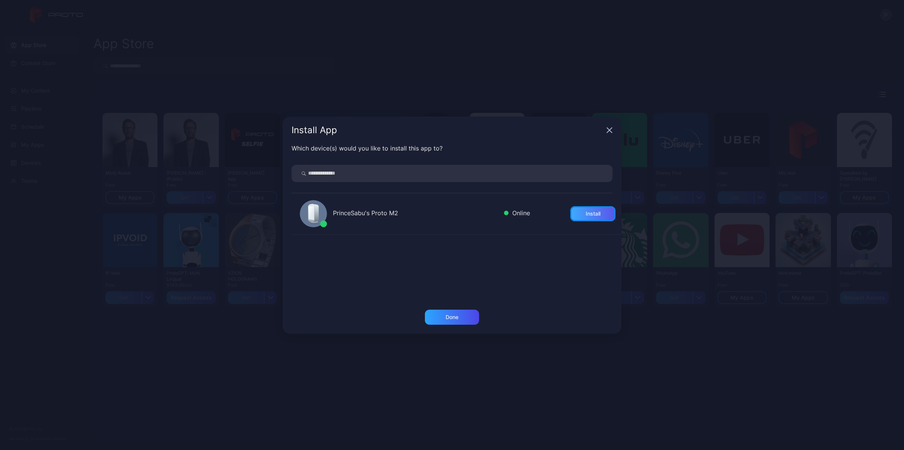
click at [599, 210] on div "Install" at bounding box center [592, 213] width 45 height 15
click at [445, 317] on div "Done" at bounding box center [451, 317] width 13 height 6
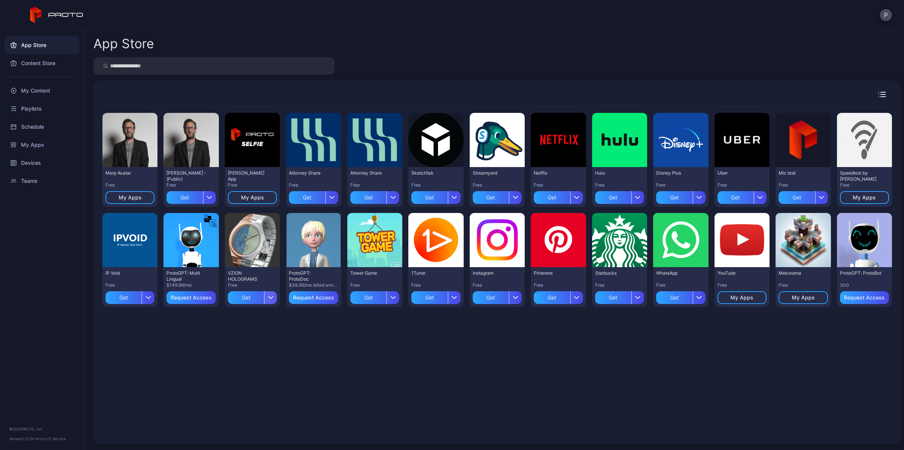
click at [268, 299] on icon "button" at bounding box center [271, 297] width 6 height 3
click at [245, 340] on button "Get and Install" at bounding box center [250, 344] width 64 height 24
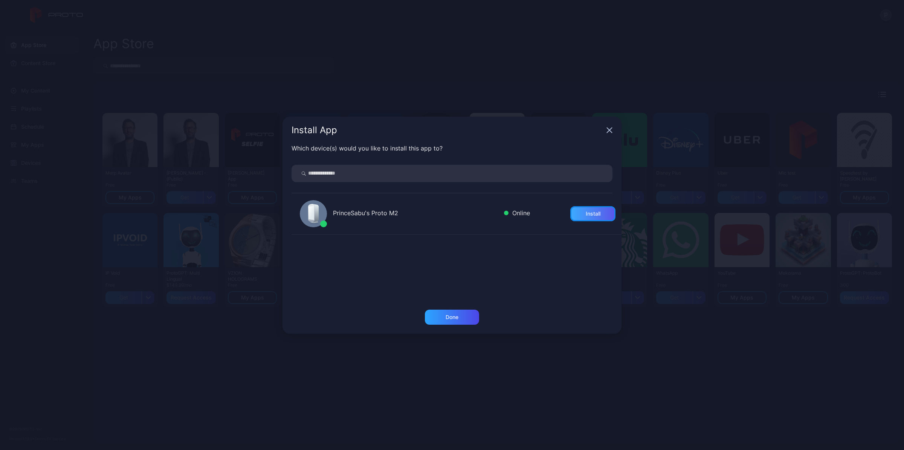
click at [604, 216] on div "Install" at bounding box center [592, 213] width 45 height 15
click at [606, 132] on icon "button" at bounding box center [609, 130] width 6 height 6
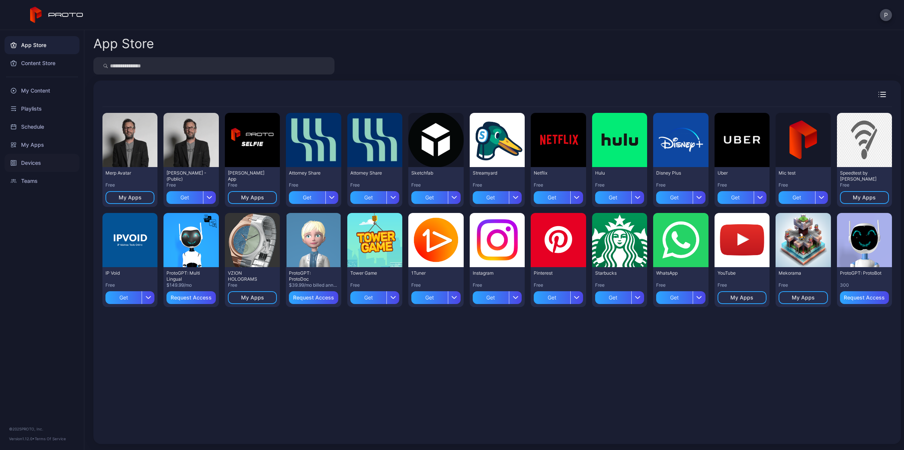
click at [58, 157] on div "Devices" at bounding box center [42, 163] width 75 height 18
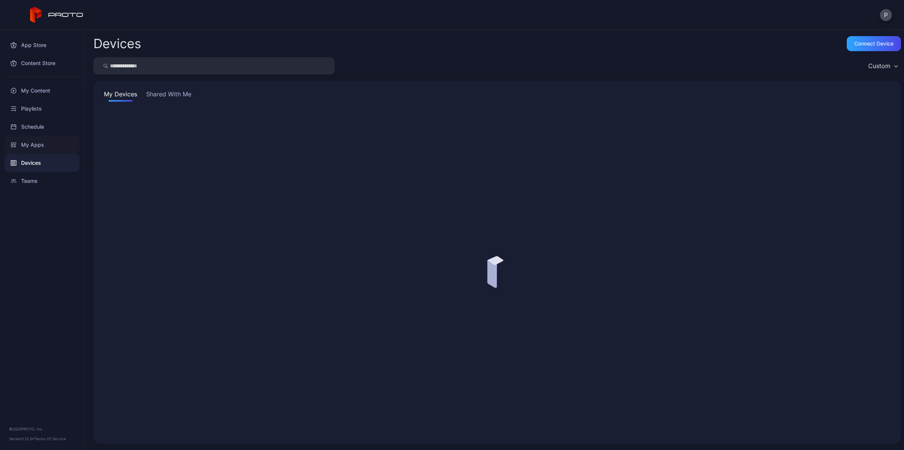
click at [58, 145] on div "My Apps" at bounding box center [42, 145] width 75 height 18
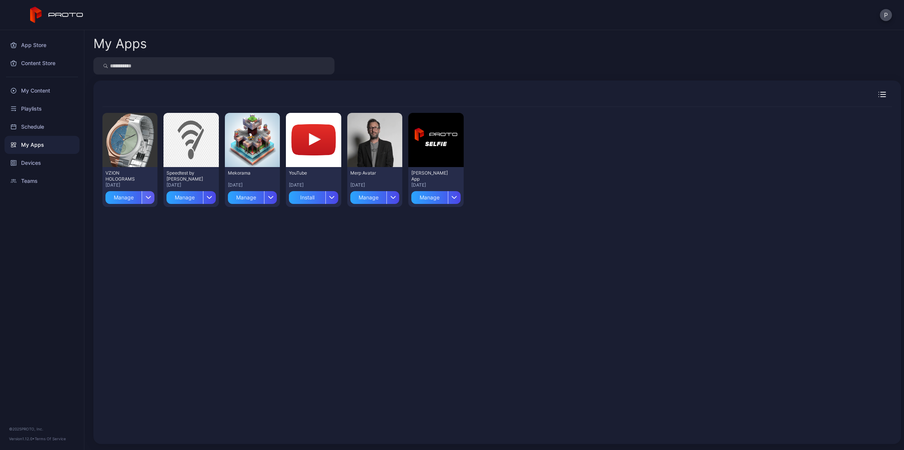
click at [151, 197] on div "button" at bounding box center [148, 197] width 13 height 13
click at [144, 221] on button "Install" at bounding box center [130, 219] width 64 height 24
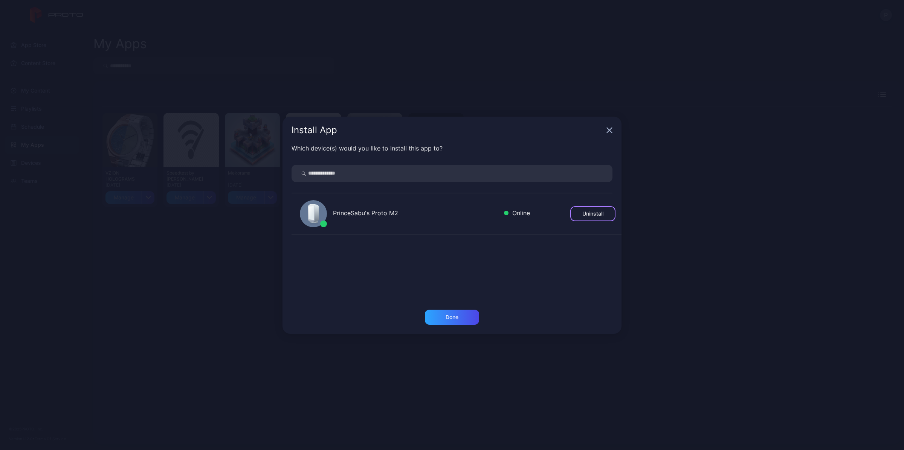
click at [582, 214] on div "Uninstall" at bounding box center [592, 214] width 21 height 6
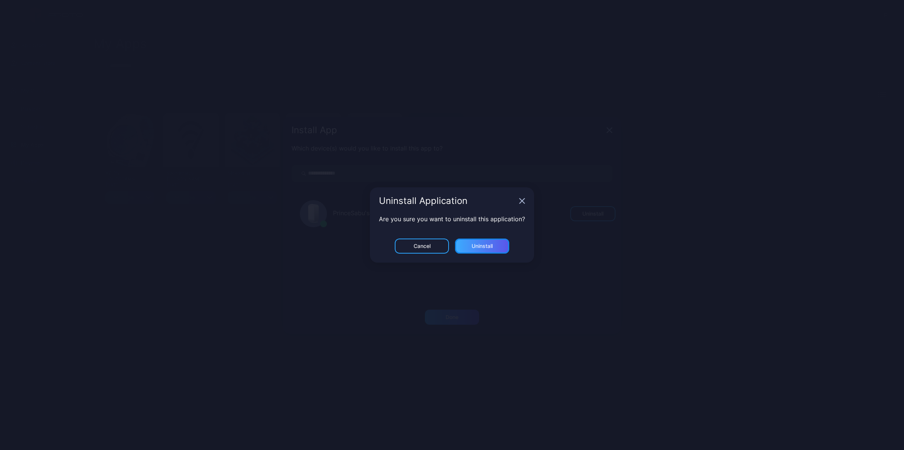
click at [471, 241] on div "Uninstall" at bounding box center [482, 246] width 54 height 15
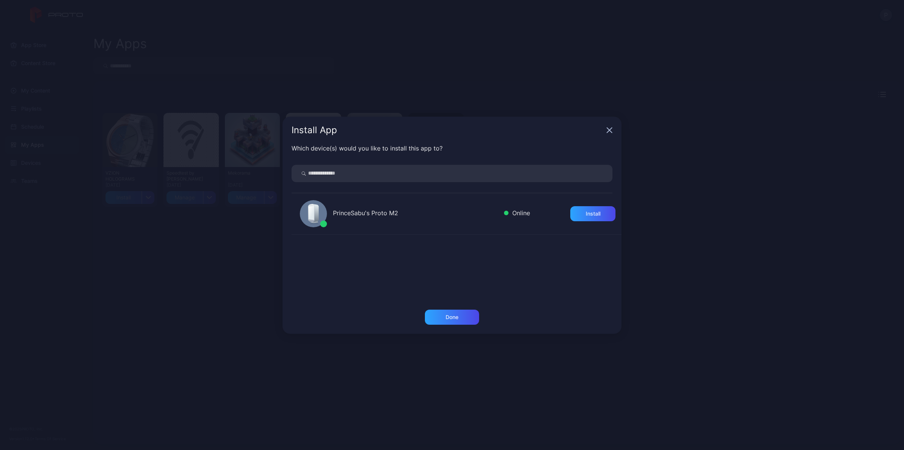
click at [606, 131] on icon "button" at bounding box center [609, 130] width 6 height 6
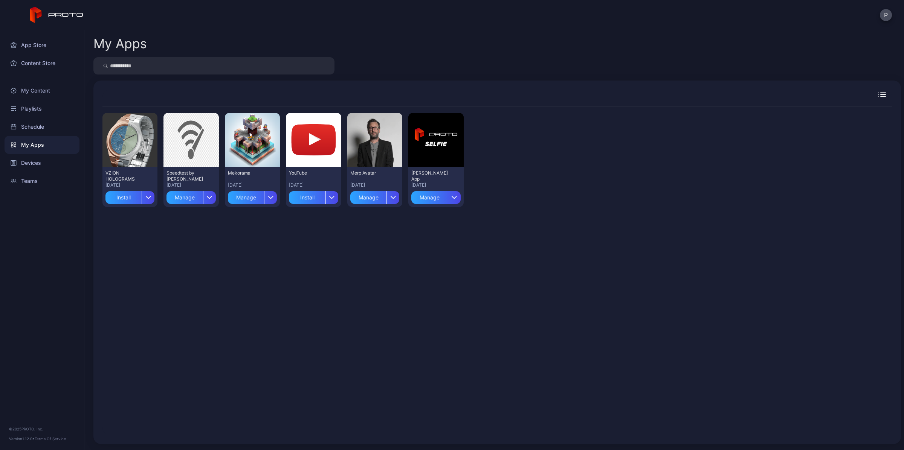
click at [277, 315] on div "Preview VZION HOLOGRAMS [DATE] Install Preview Speedtest by Ookla [DATE] Manage…" at bounding box center [496, 271] width 789 height 328
click at [146, 200] on div "button" at bounding box center [148, 197] width 13 height 13
click at [283, 300] on div "Preview VZION HOLOGRAMS [DATE] Install Preview Speedtest by Ookla [DATE] Manage…" at bounding box center [496, 271] width 789 height 328
click at [142, 196] on div "button" at bounding box center [148, 197] width 13 height 13
click at [143, 236] on button "Delete" at bounding box center [130, 244] width 64 height 24
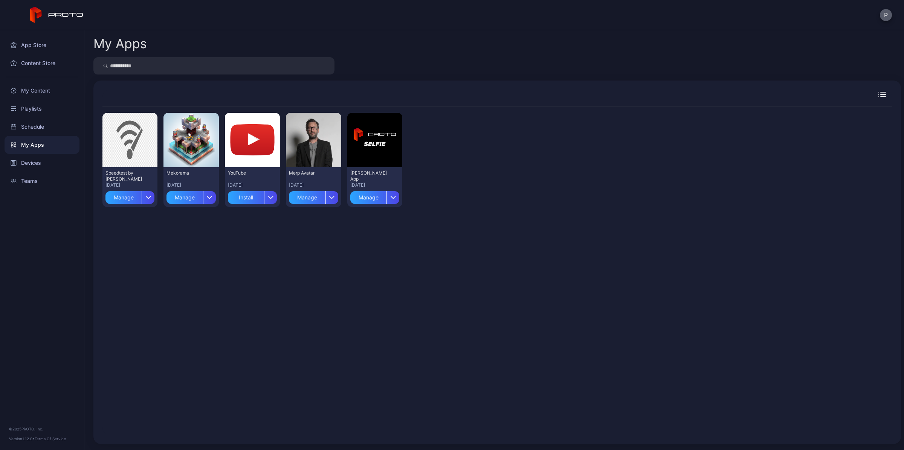
click at [882, 20] on button "P" at bounding box center [885, 15] width 12 height 12
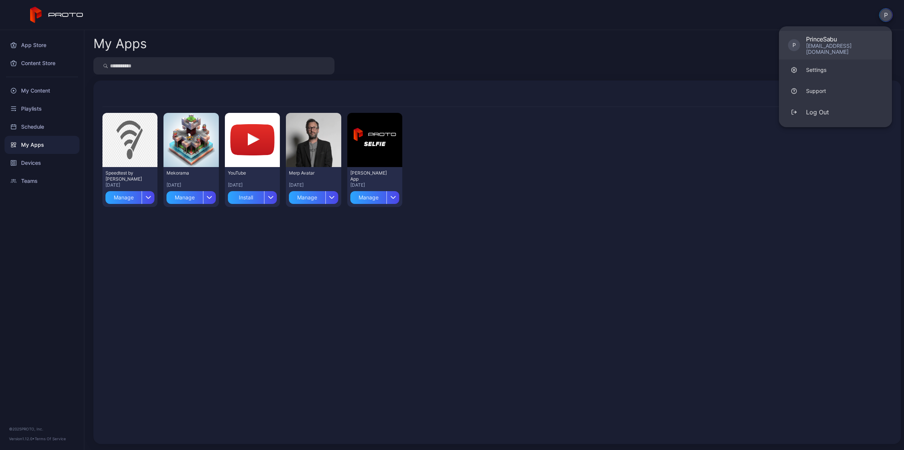
click at [870, 43] on div "psabu@merpsystems.com" at bounding box center [844, 49] width 77 height 12
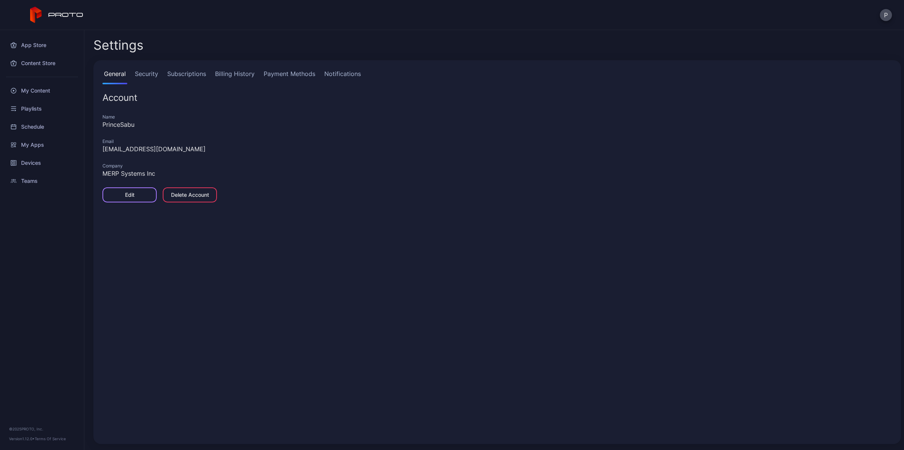
click at [139, 196] on div "Edit" at bounding box center [129, 194] width 54 height 15
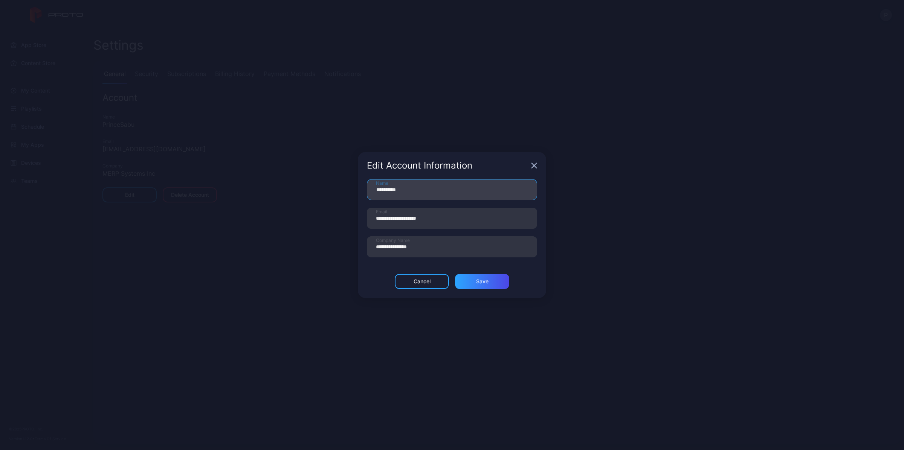
drag, startPoint x: 413, startPoint y: 192, endPoint x: 366, endPoint y: 183, distance: 47.5
click at [367, 183] on input "**********" at bounding box center [452, 189] width 170 height 21
type input "**********"
click at [472, 285] on div "Save" at bounding box center [482, 281] width 54 height 15
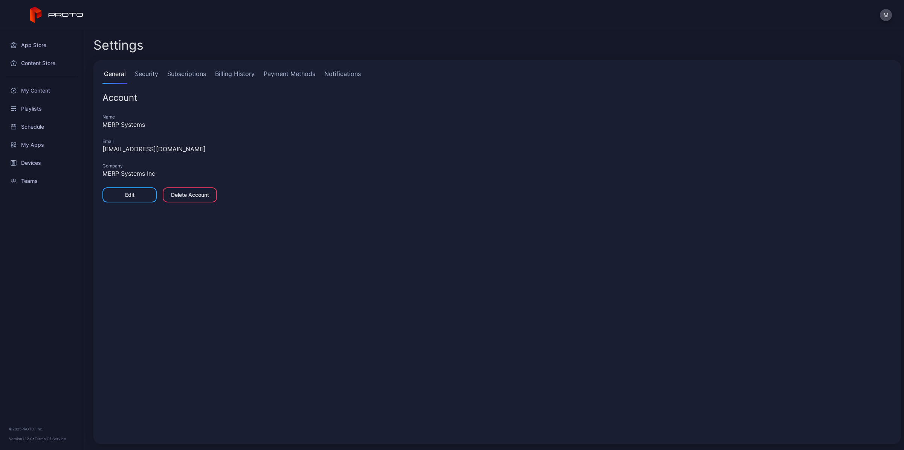
click at [338, 270] on div "General Security Subscriptions Billing History Payment Methods Notifications Ac…" at bounding box center [496, 252] width 807 height 384
click at [51, 168] on div "Devices" at bounding box center [42, 163] width 75 height 18
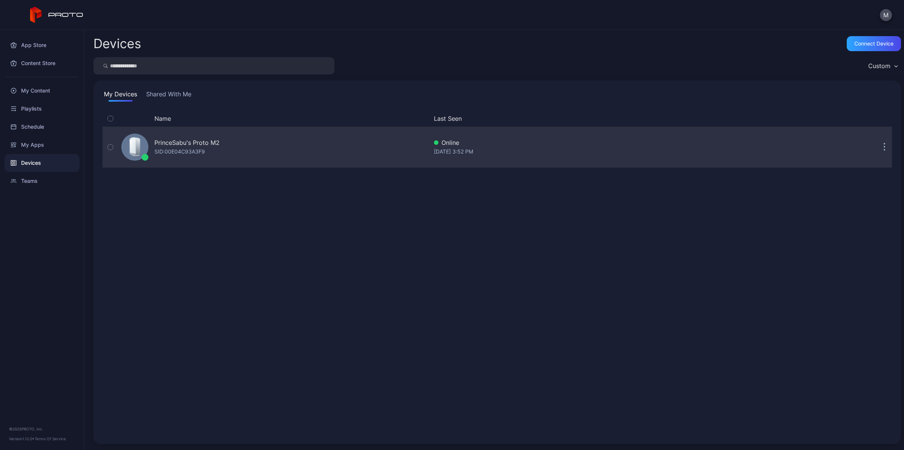
click at [876, 149] on button "button" at bounding box center [883, 147] width 15 height 15
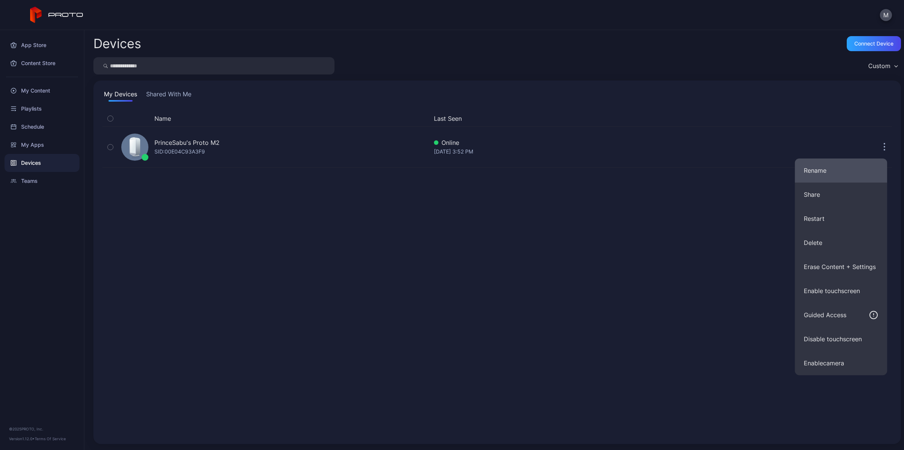
click at [838, 174] on button "Rename" at bounding box center [840, 170] width 92 height 24
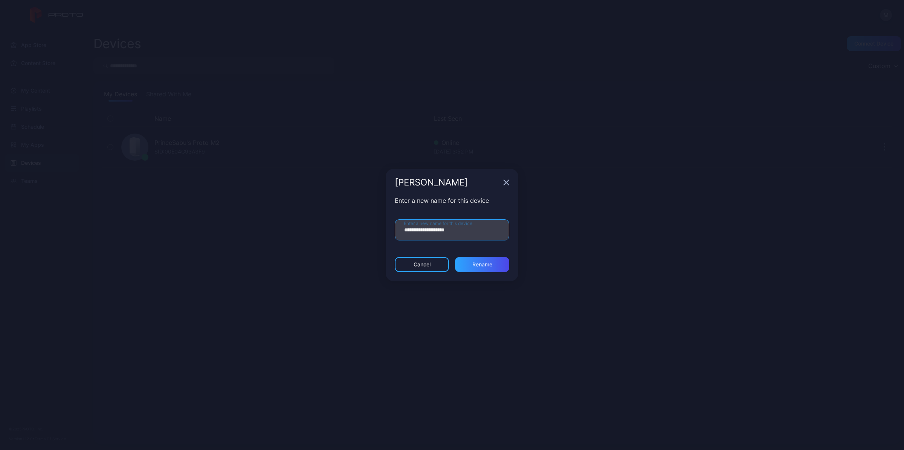
click at [469, 225] on input "**********" at bounding box center [452, 229] width 114 height 21
type input "**********"
click at [472, 262] on div "Rename" at bounding box center [482, 265] width 20 height 6
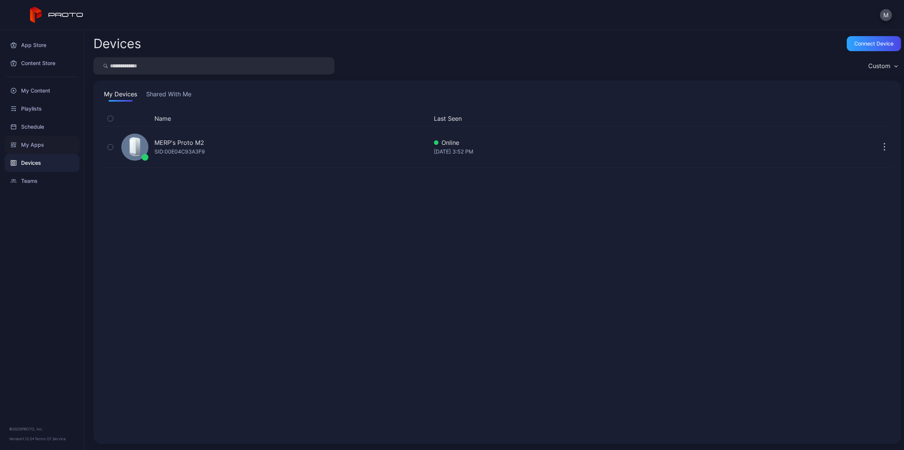
click at [36, 147] on div "My Apps" at bounding box center [42, 145] width 75 height 18
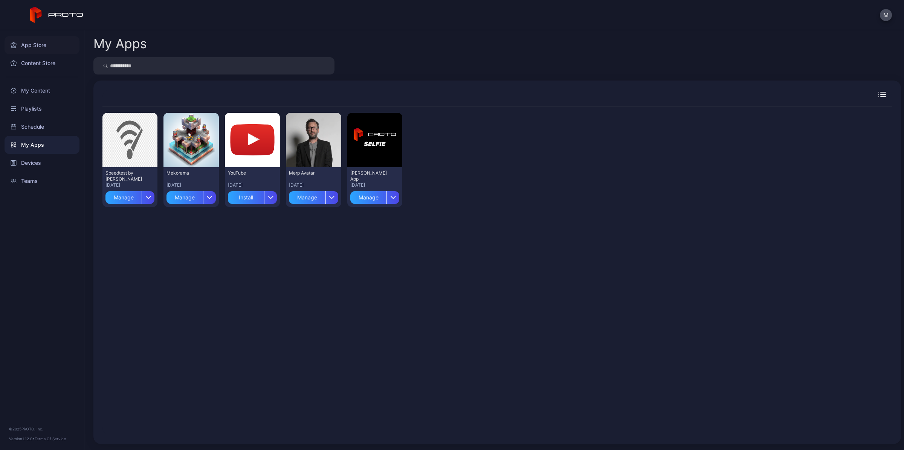
click at [37, 40] on div "App Store" at bounding box center [42, 45] width 75 height 18
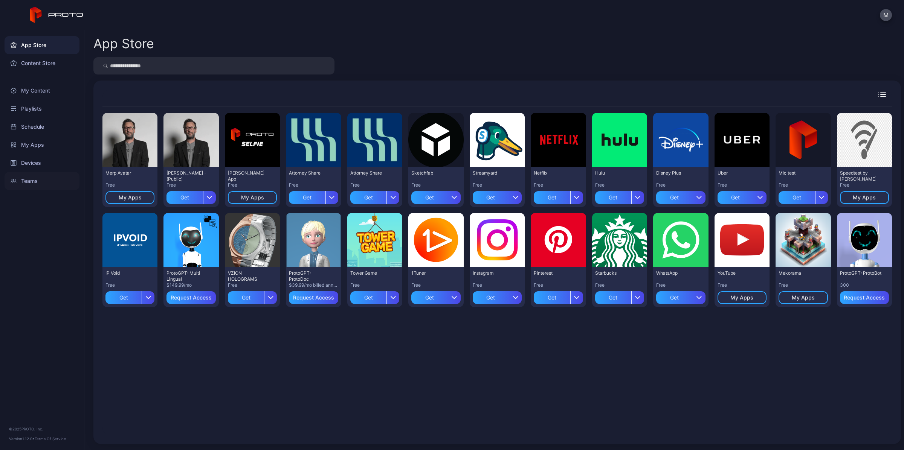
click at [36, 184] on div "Teams" at bounding box center [42, 181] width 75 height 18
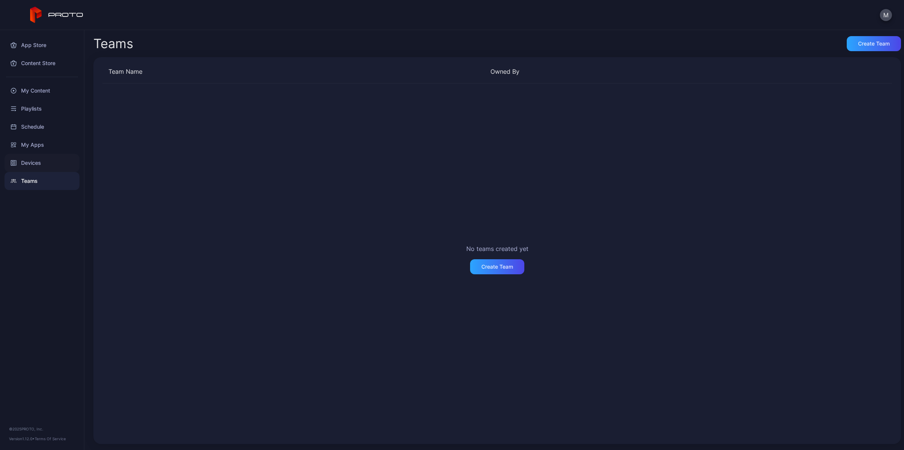
click at [38, 157] on div "Devices" at bounding box center [42, 163] width 75 height 18
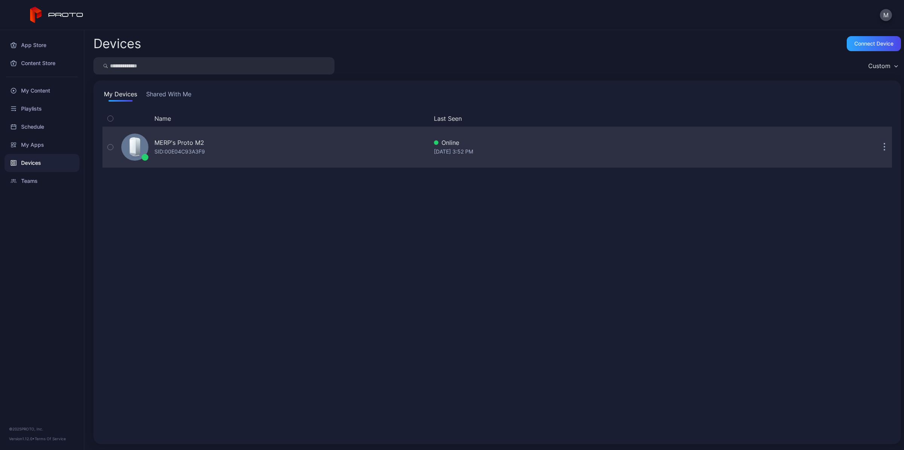
click at [184, 149] on div "SID: 00E04C93A3F9" at bounding box center [179, 151] width 50 height 9
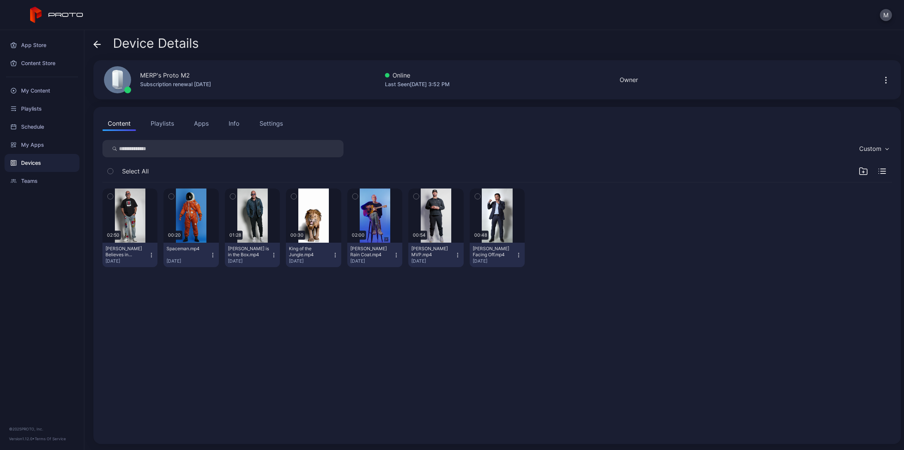
click at [157, 123] on button "Playlists" at bounding box center [162, 123] width 34 height 15
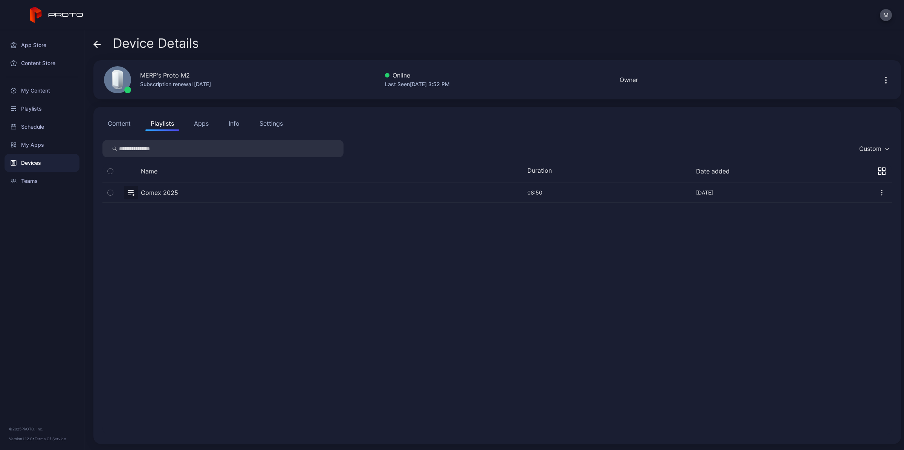
click at [195, 117] on button "Apps" at bounding box center [201, 123] width 25 height 15
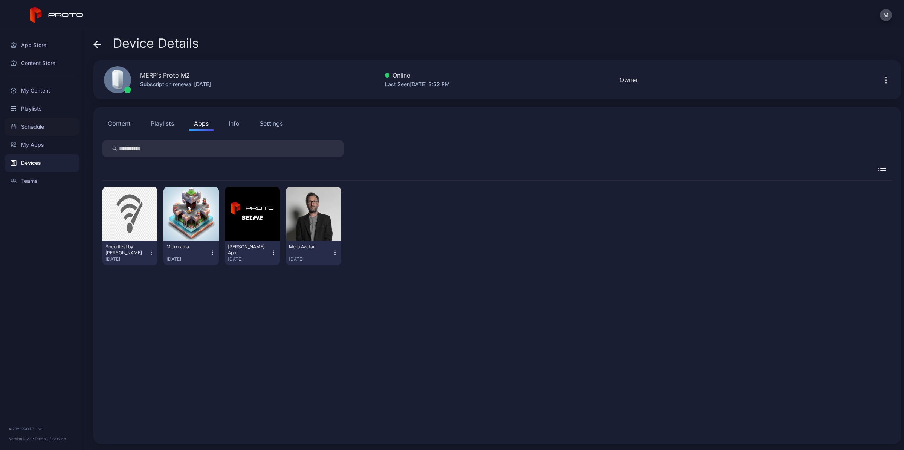
click at [37, 126] on div "Schedule" at bounding box center [42, 127] width 75 height 18
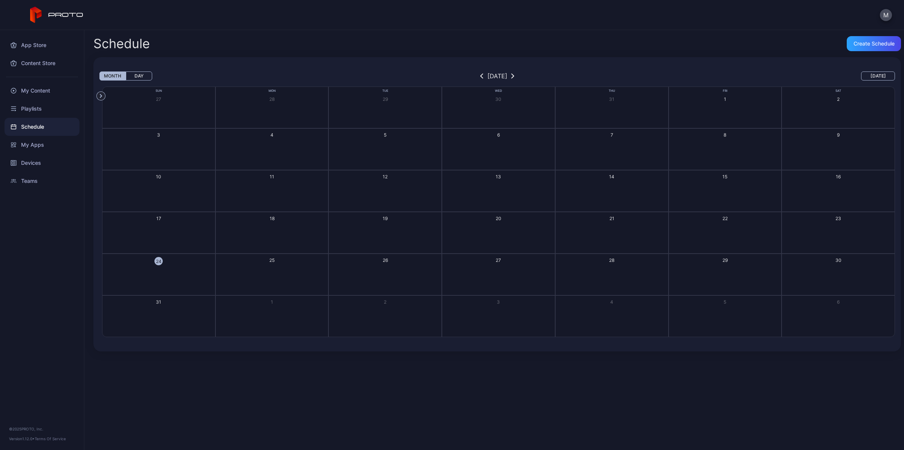
click at [148, 268] on button "24" at bounding box center [158, 275] width 113 height 42
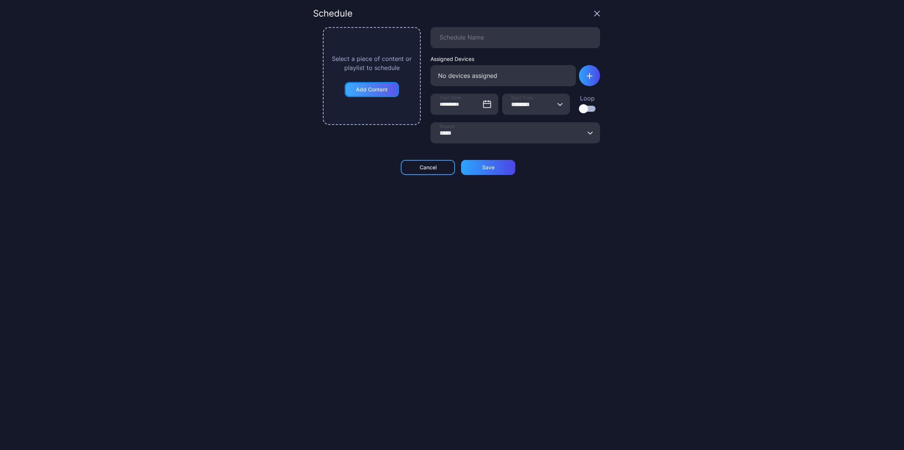
click at [390, 93] on div "Add Content" at bounding box center [371, 89] width 54 height 15
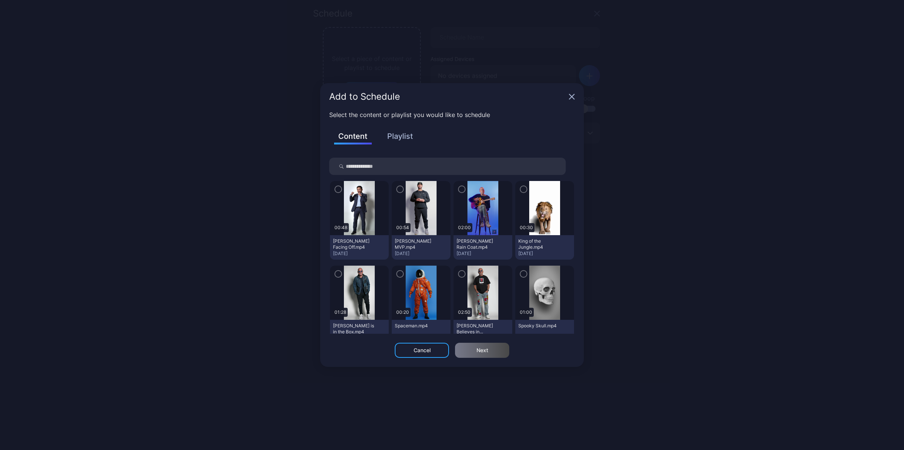
click at [522, 189] on icon "button" at bounding box center [523, 190] width 2 height 2
click at [481, 350] on div "Next" at bounding box center [482, 350] width 12 height 6
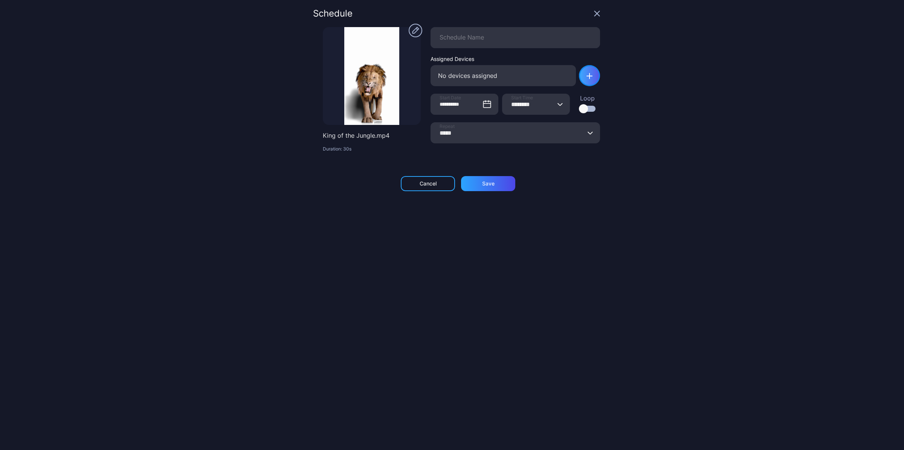
click at [579, 75] on div "button" at bounding box center [589, 75] width 21 height 21
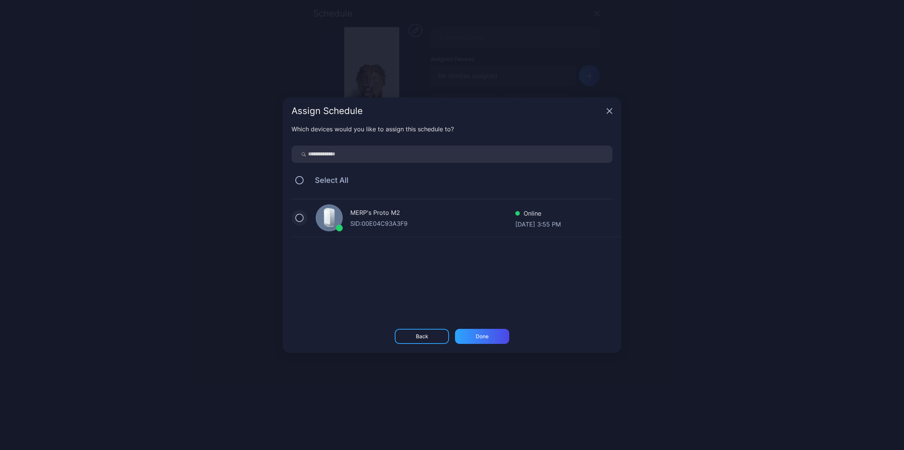
click at [297, 221] on button "button" at bounding box center [299, 218] width 8 height 8
click at [472, 346] on div "Back Done" at bounding box center [451, 341] width 339 height 24
click at [472, 340] on div "Done" at bounding box center [482, 336] width 54 height 15
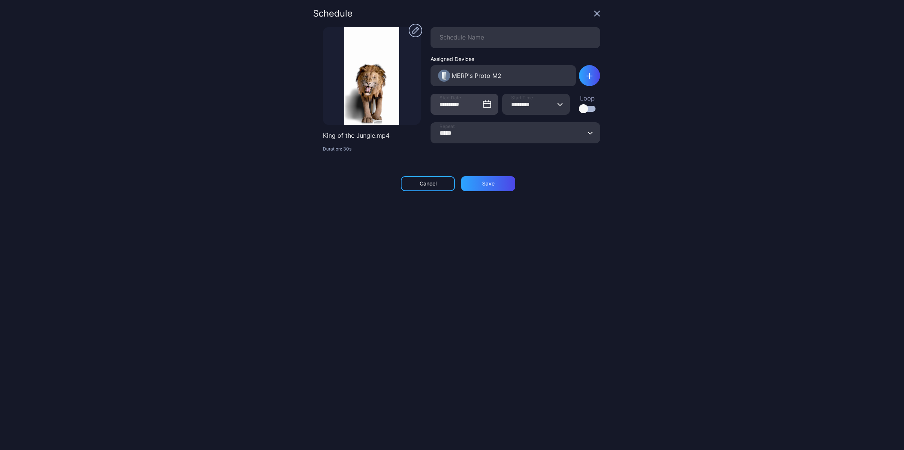
click at [482, 107] on icon at bounding box center [486, 104] width 9 height 9
click at [478, 107] on input "**********" at bounding box center [464, 104] width 68 height 21
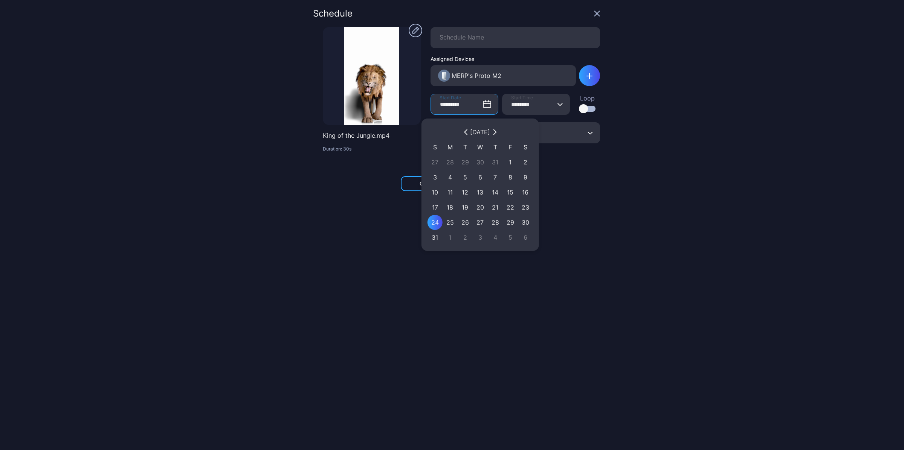
click at [436, 218] on div "24" at bounding box center [435, 222] width 8 height 9
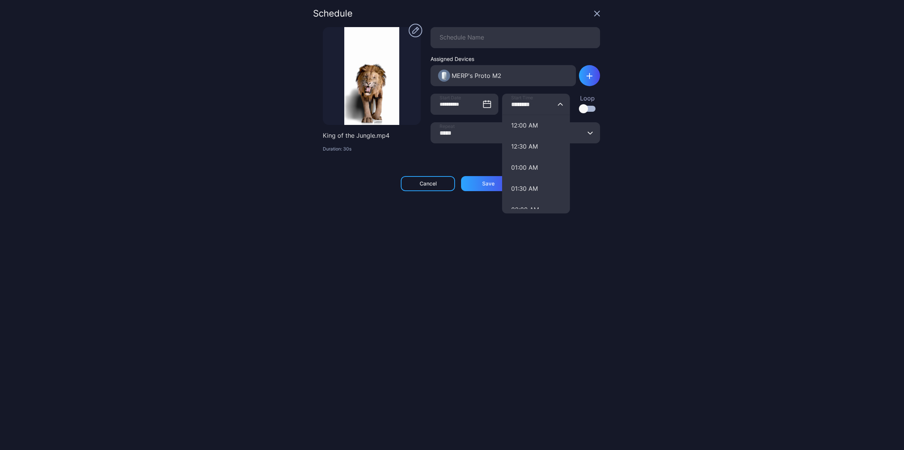
click at [521, 108] on input "********" at bounding box center [536, 104] width 68 height 21
click at [653, 153] on div "**********" at bounding box center [452, 225] width 904 height 450
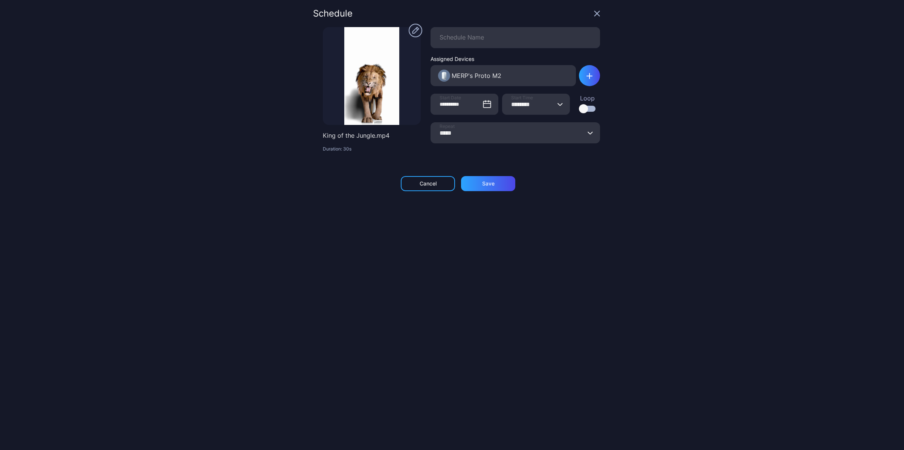
click at [581, 107] on div at bounding box center [587, 109] width 17 height 6
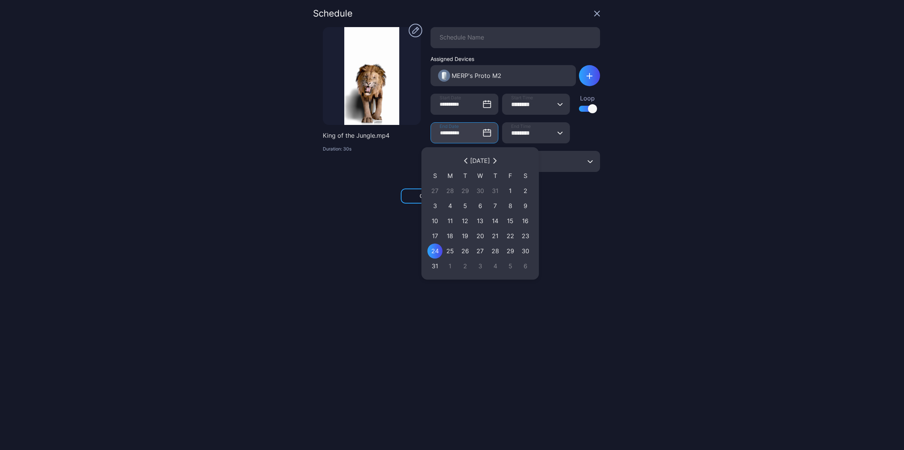
click at [471, 135] on input "**********" at bounding box center [464, 132] width 68 height 21
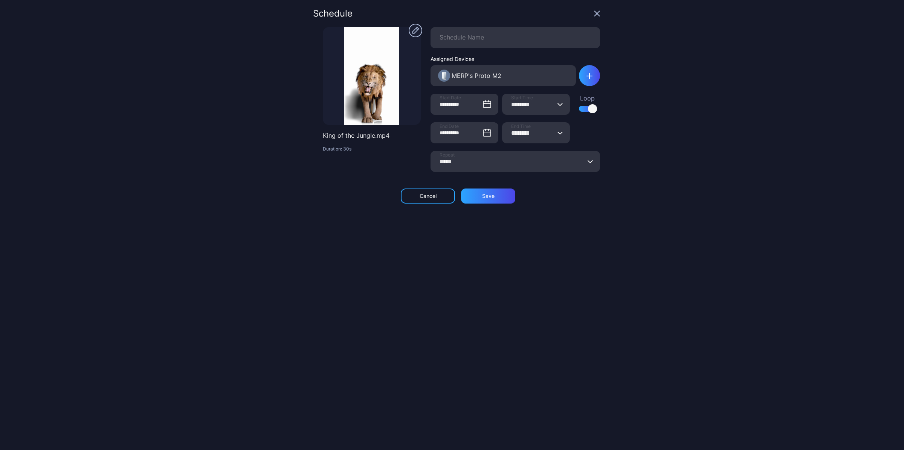
click at [557, 135] on button "******** End Time" at bounding box center [560, 132] width 6 height 21
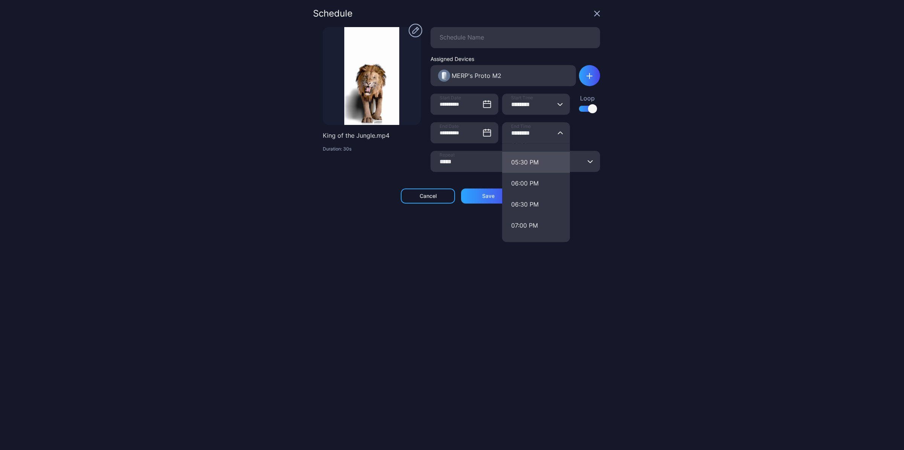
scroll to position [729, 0]
click at [529, 200] on button "06:30 PM" at bounding box center [536, 204] width 68 height 21
type input "********"
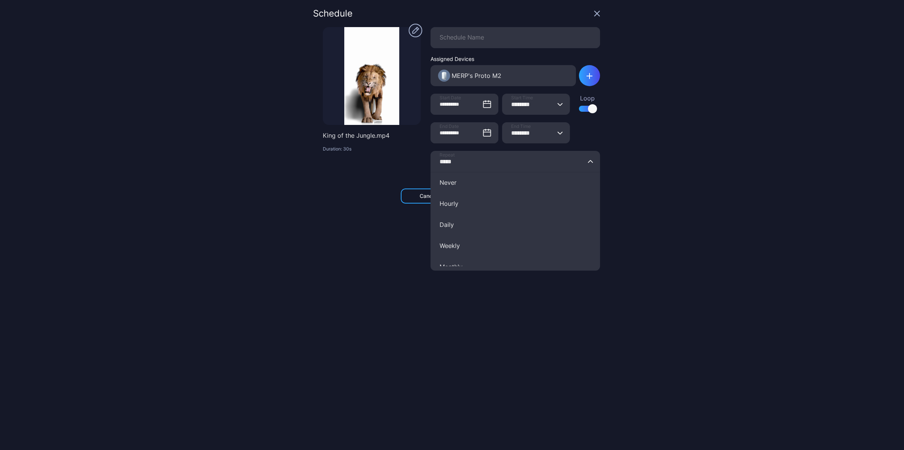
click at [556, 171] on input "*****" at bounding box center [514, 161] width 169 height 21
click at [626, 168] on div "**********" at bounding box center [452, 225] width 904 height 450
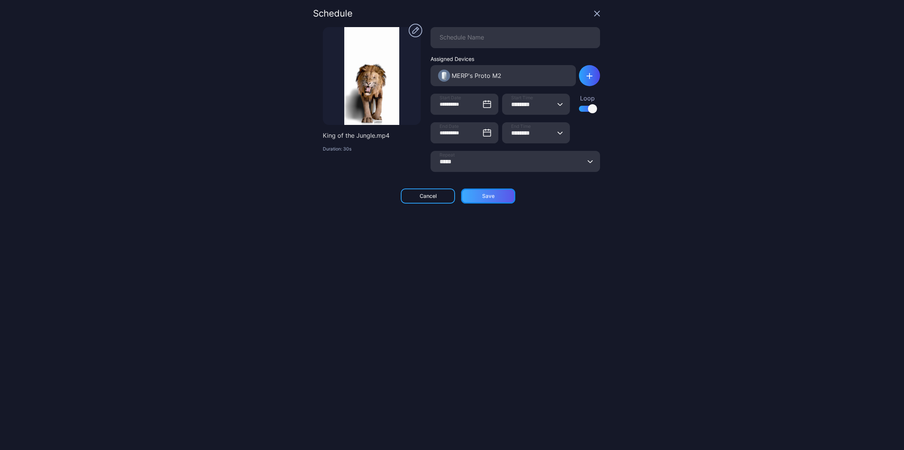
click at [487, 197] on div "Save" at bounding box center [488, 196] width 12 height 6
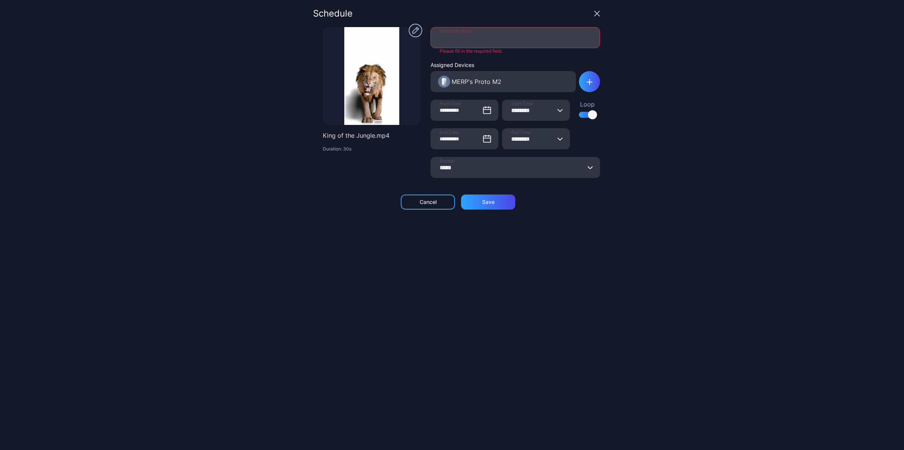
click at [494, 36] on input "Schedule Name" at bounding box center [514, 37] width 169 height 21
type input "******"
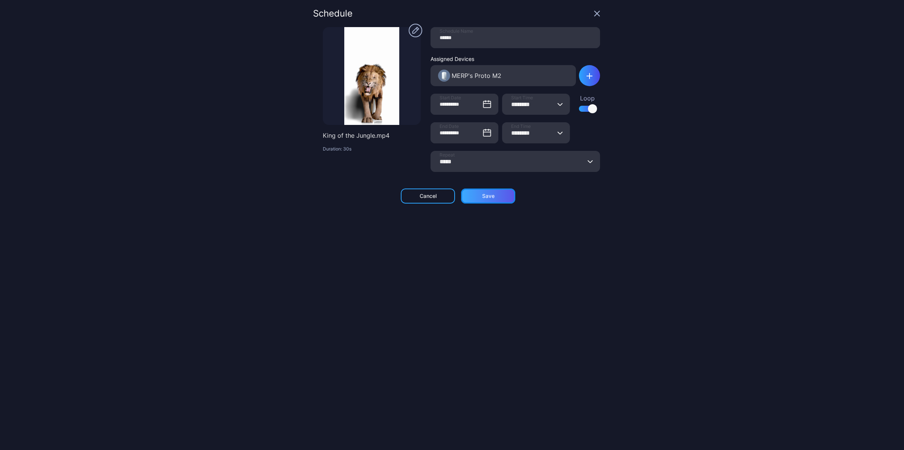
click at [481, 203] on div "Save" at bounding box center [488, 196] width 54 height 15
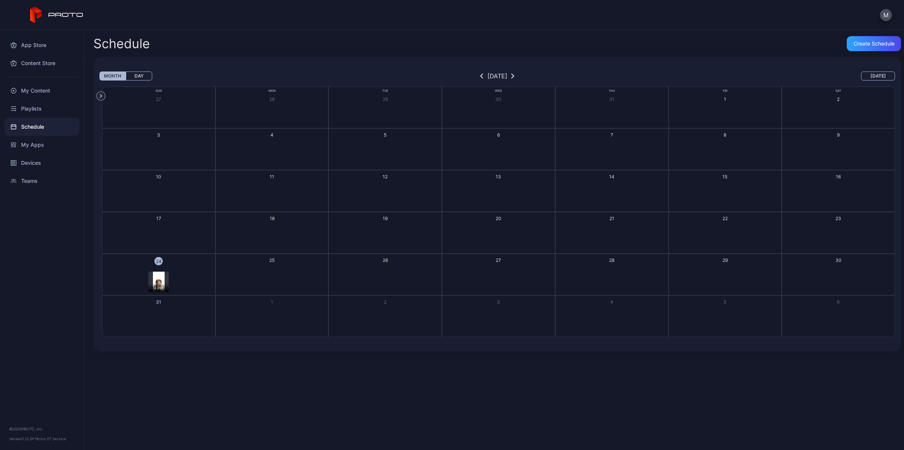
click at [309, 21] on div "M" at bounding box center [452, 15] width 904 height 30
click at [41, 142] on div "My Apps" at bounding box center [42, 145] width 75 height 18
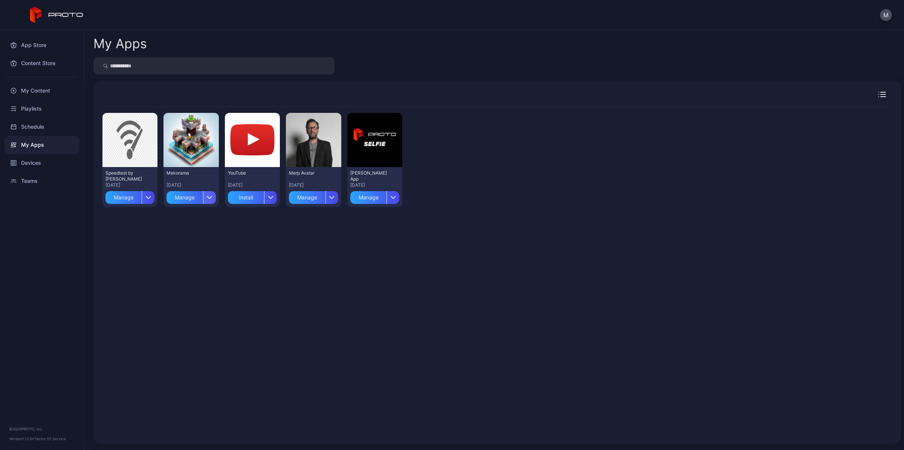
click at [204, 194] on div "button" at bounding box center [209, 197] width 13 height 13
click at [198, 236] on button "Delete" at bounding box center [190, 244] width 64 height 24
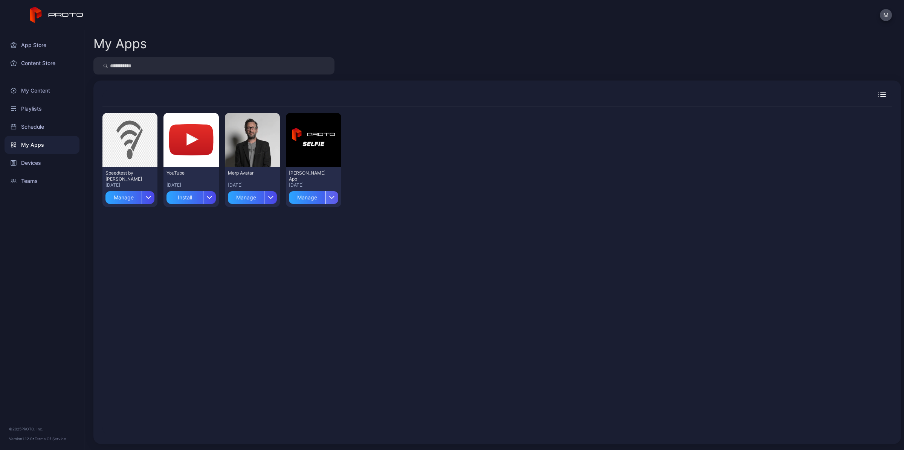
click at [327, 192] on div "button" at bounding box center [331, 197] width 13 height 13
click at [208, 197] on icon "button" at bounding box center [210, 197] width 6 height 3
click at [203, 238] on button "Delete" at bounding box center [190, 244] width 64 height 24
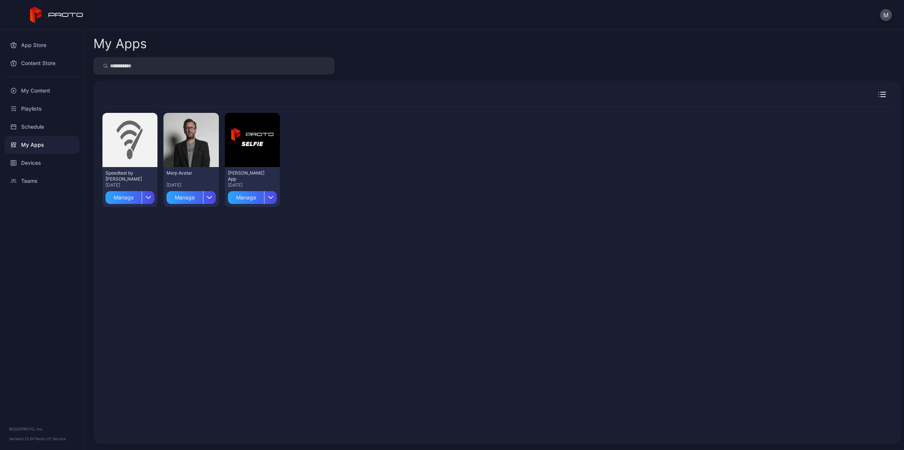
click at [287, 280] on div "Preview Speedtest by Ookla Aug 24, 2025 Manage Preview Merp Avatar Aug 18, 2025…" at bounding box center [496, 271] width 789 height 328
